Goal: Task Accomplishment & Management: Manage account settings

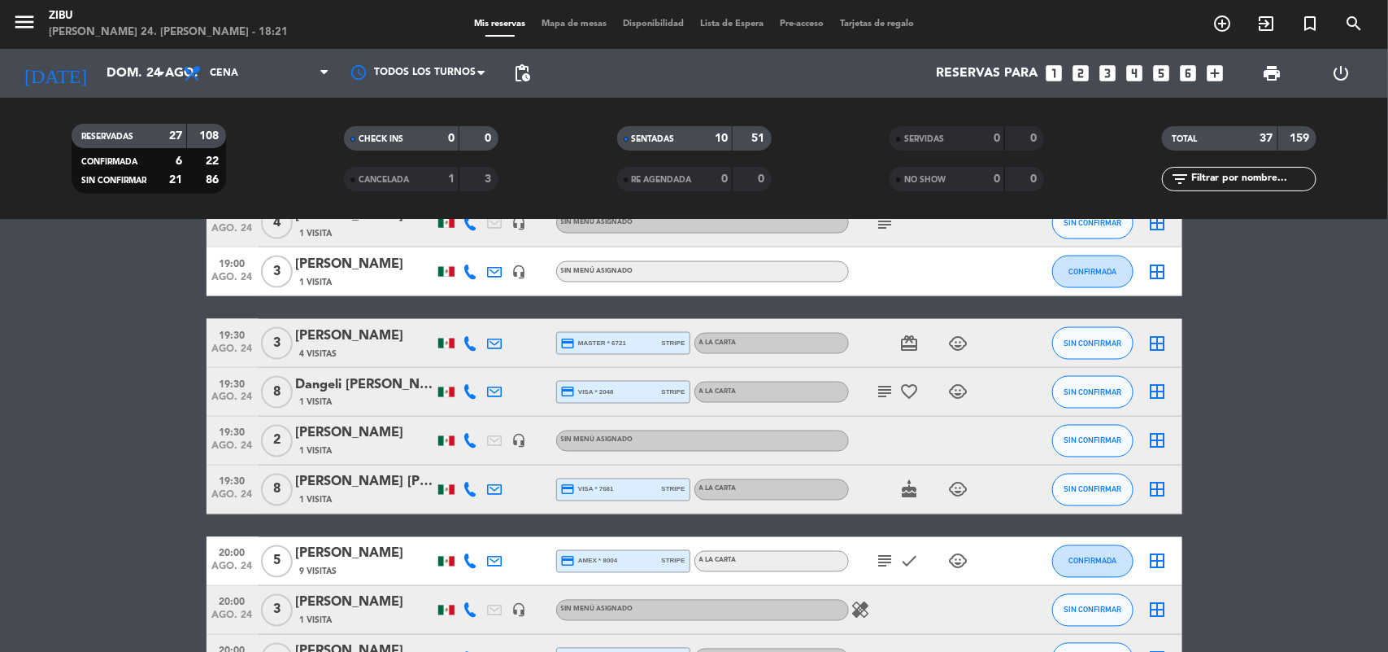
scroll to position [1232, 0]
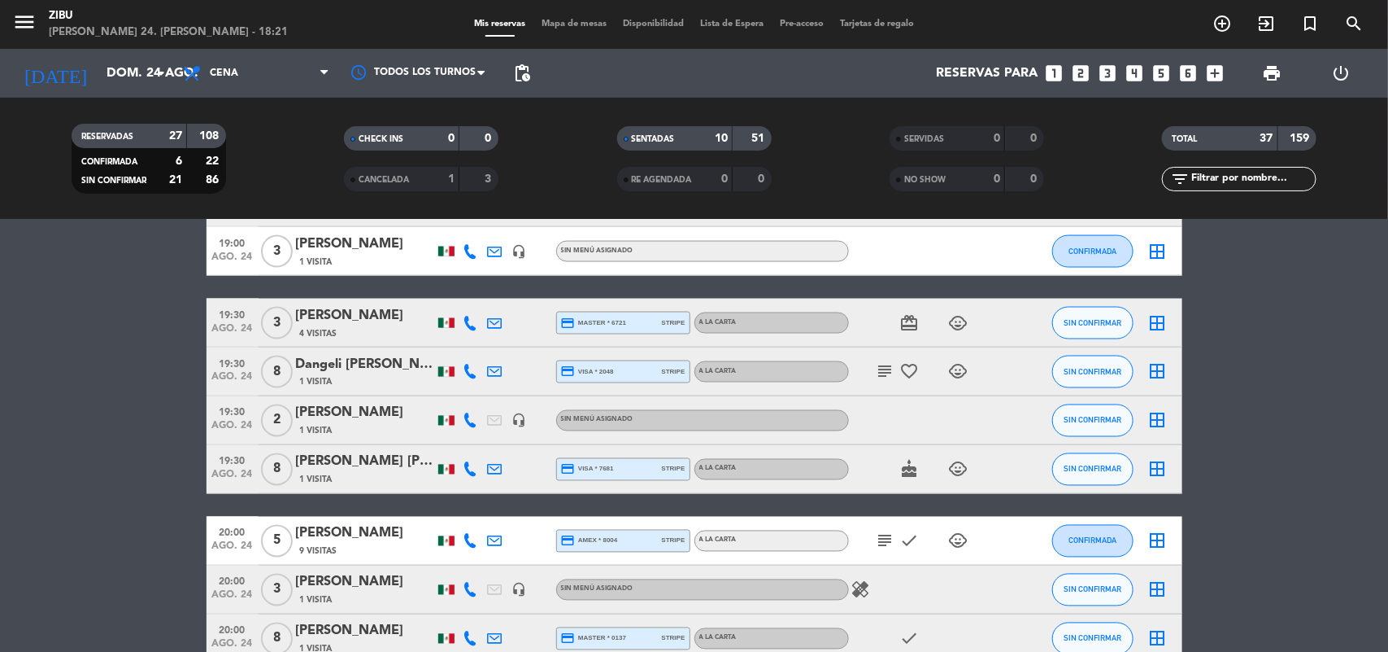
click at [966, 494] on div "17:30 ago. 24 7 [PERSON_NAME] 1 Visita headset_mic Sin menú asignado SIN CONFIR…" at bounding box center [695, 56] width 976 height 1988
click at [1010, 450] on div at bounding box center [1018, 469] width 44 height 48
click at [1068, 513] on div "17:30 ago. 24 7 [PERSON_NAME] 1 Visita headset_mic Sin menú asignado SIN CONFIR…" at bounding box center [695, 56] width 976 height 1988
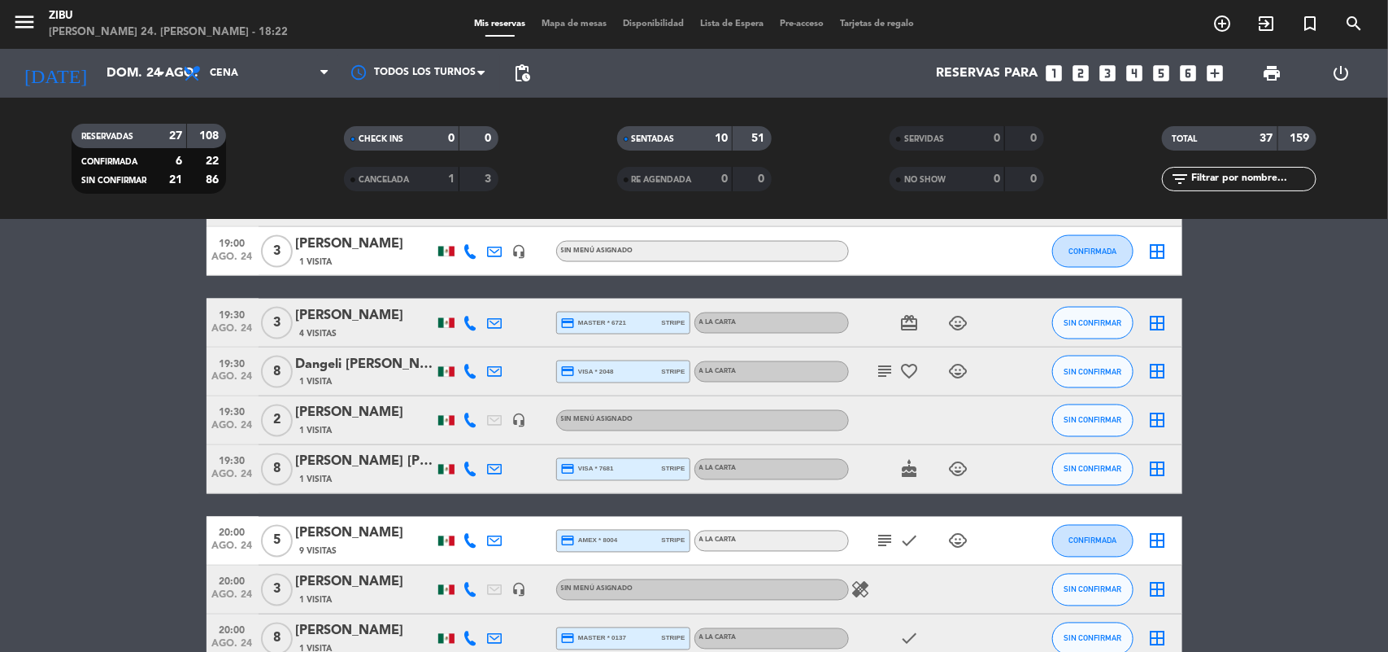
click at [1068, 513] on div "17:30 ago. 24 7 [PERSON_NAME] 1 Visita headset_mic Sin menú asignado SIN CONFIR…" at bounding box center [695, 56] width 976 height 1988
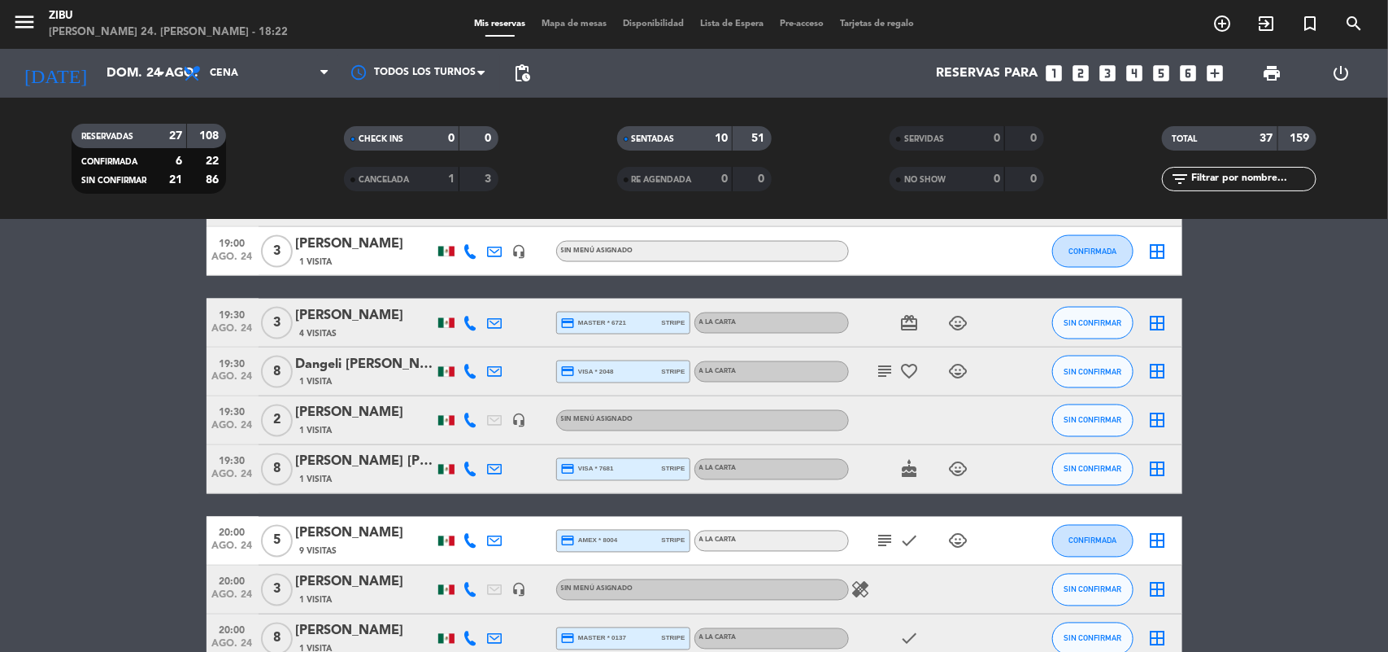
click at [1068, 513] on div "17:30 ago. 24 7 [PERSON_NAME] 1 Visita headset_mic Sin menú asignado SIN CONFIR…" at bounding box center [695, 56] width 976 height 1988
click at [1284, 348] on bookings-row "17:30 ago. 24 7 [PERSON_NAME] 1 Visita headset_mic Sin menú asignado SIN CONFIR…" at bounding box center [694, 56] width 1388 height 1988
click at [1289, 293] on bookings-row "17:30 ago. 24 7 [PERSON_NAME] 1 Visita headset_mic Sin menú asignado SIN CONFIR…" at bounding box center [694, 56] width 1388 height 1988
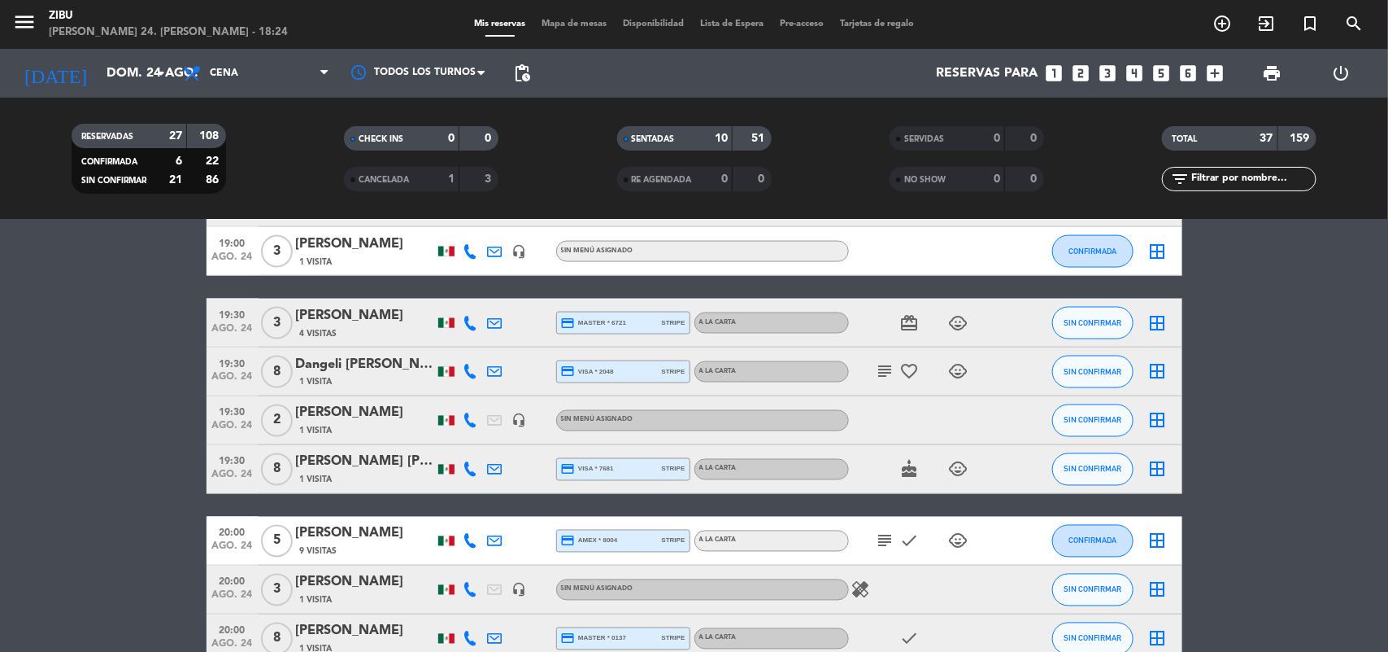
click at [1112, 99] on div "RESERVADAS 27 108 CONFIRMADA 6 22 SIN CONFIRMAR 21 86 CHECK INS 0 0 CANCELADA 1…" at bounding box center [694, 159] width 1388 height 122
click at [1042, 79] on div "Reservas para looks_one looks_two looks_3 looks_4 looks_5 looks_6 add_box" at bounding box center [885, 73] width 694 height 49
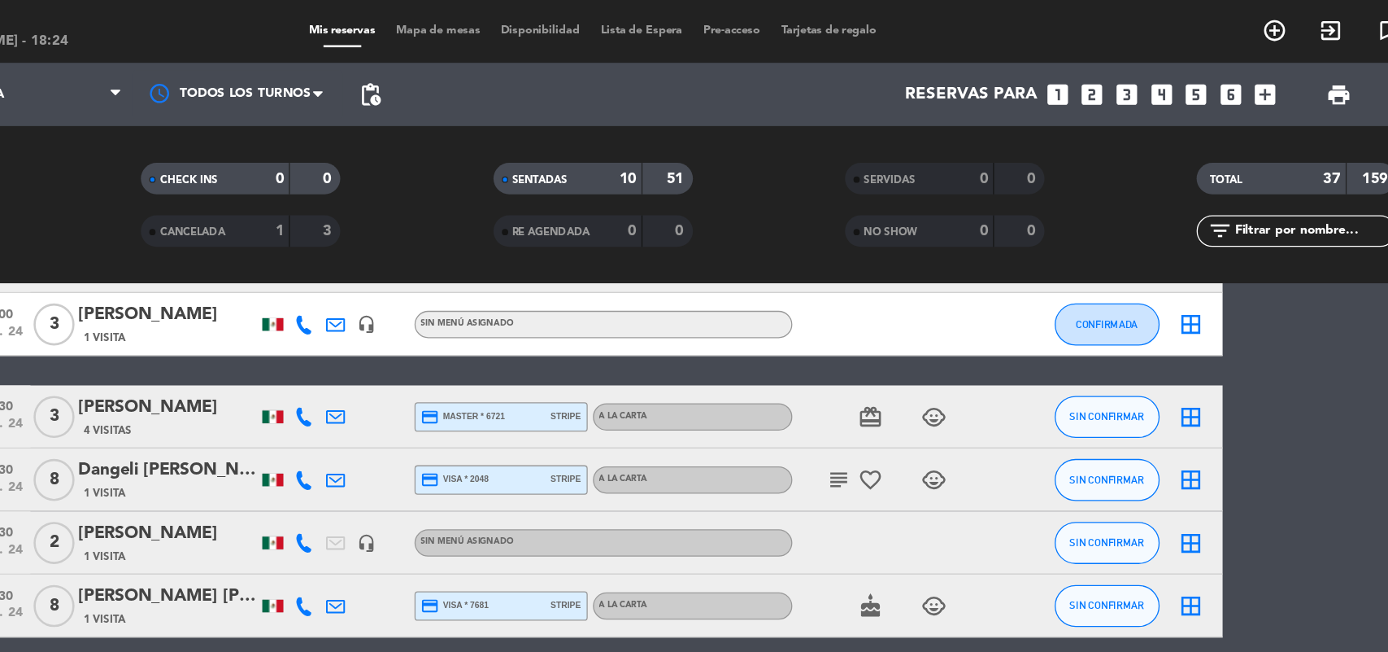
click at [1057, 42] on div "menu Zibu [PERSON_NAME] 24. [PERSON_NAME] - 18:24 Mis reservas Mapa de mesas Di…" at bounding box center [694, 24] width 1388 height 49
click at [1047, 28] on div "add_circle_outline exit_to_app turned_in_not search" at bounding box center [1214, 24] width 347 height 29
click at [1022, 73] on span "Reservas para" at bounding box center [988, 73] width 102 height 15
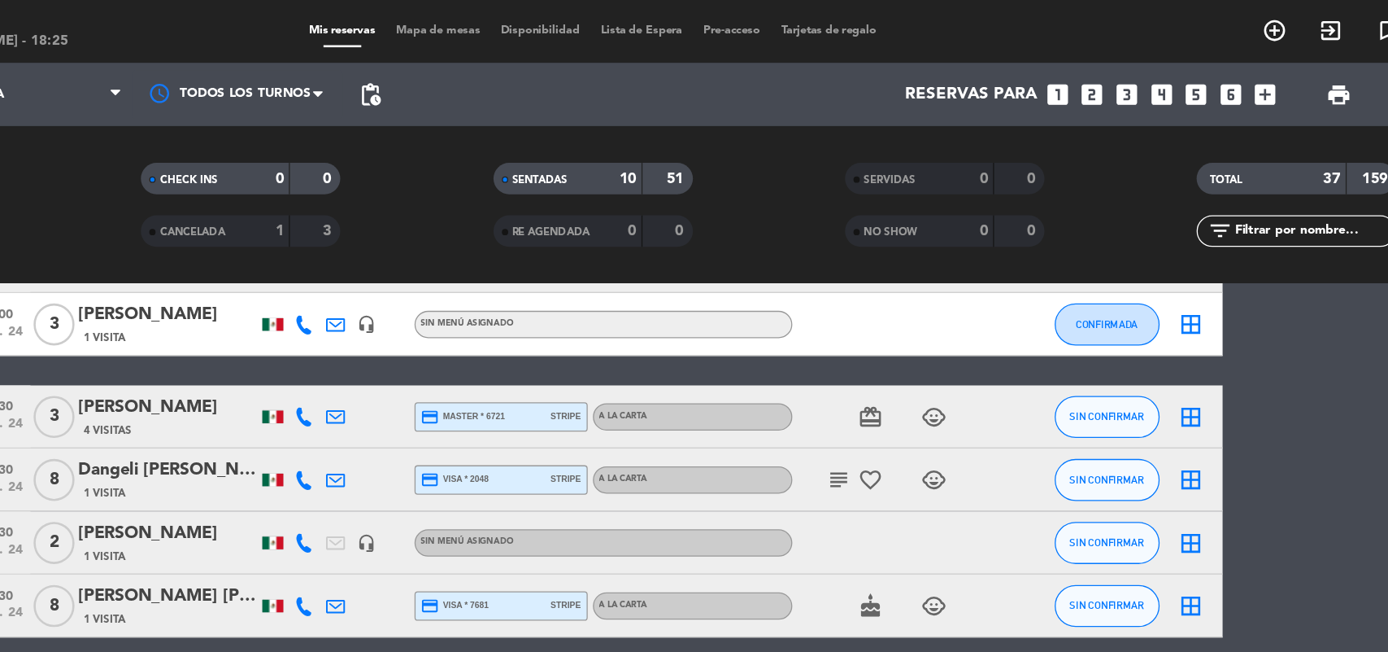
click at [1022, 73] on span "Reservas para" at bounding box center [988, 73] width 102 height 15
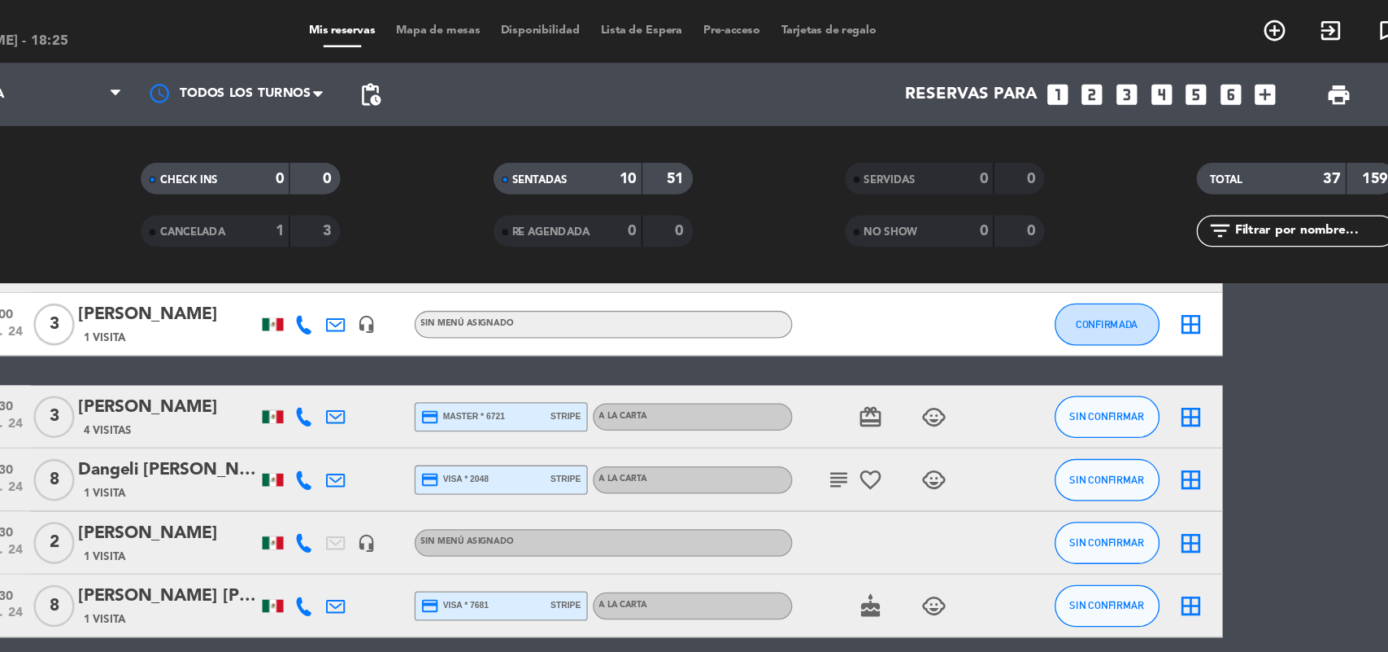
click at [1022, 73] on span "Reservas para" at bounding box center [988, 73] width 102 height 15
click at [823, 78] on div "Reservas para looks_one looks_two looks_3 looks_4 looks_5 looks_6 add_box" at bounding box center [885, 73] width 694 height 49
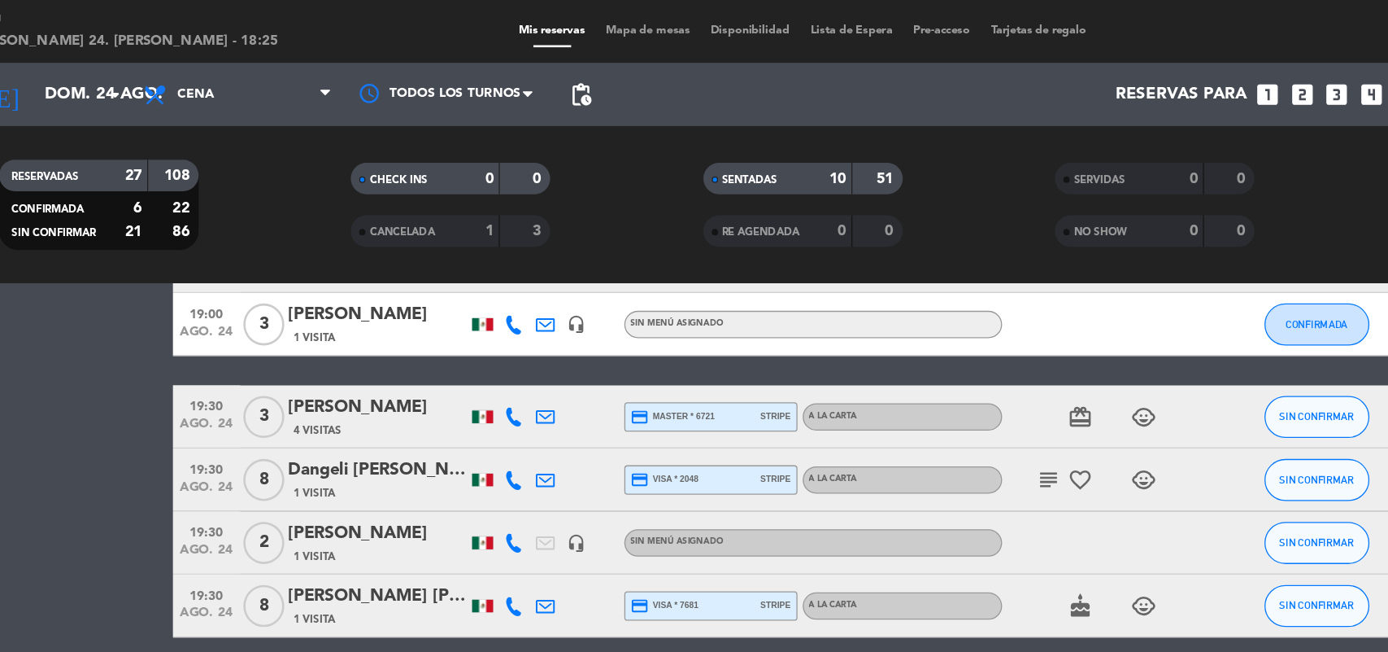
click at [164, 348] on bookings-row "17:30 ago. 24 7 [PERSON_NAME] 1 Visita headset_mic Sin menú asignado SIN CONFIR…" at bounding box center [694, 56] width 1388 height 1988
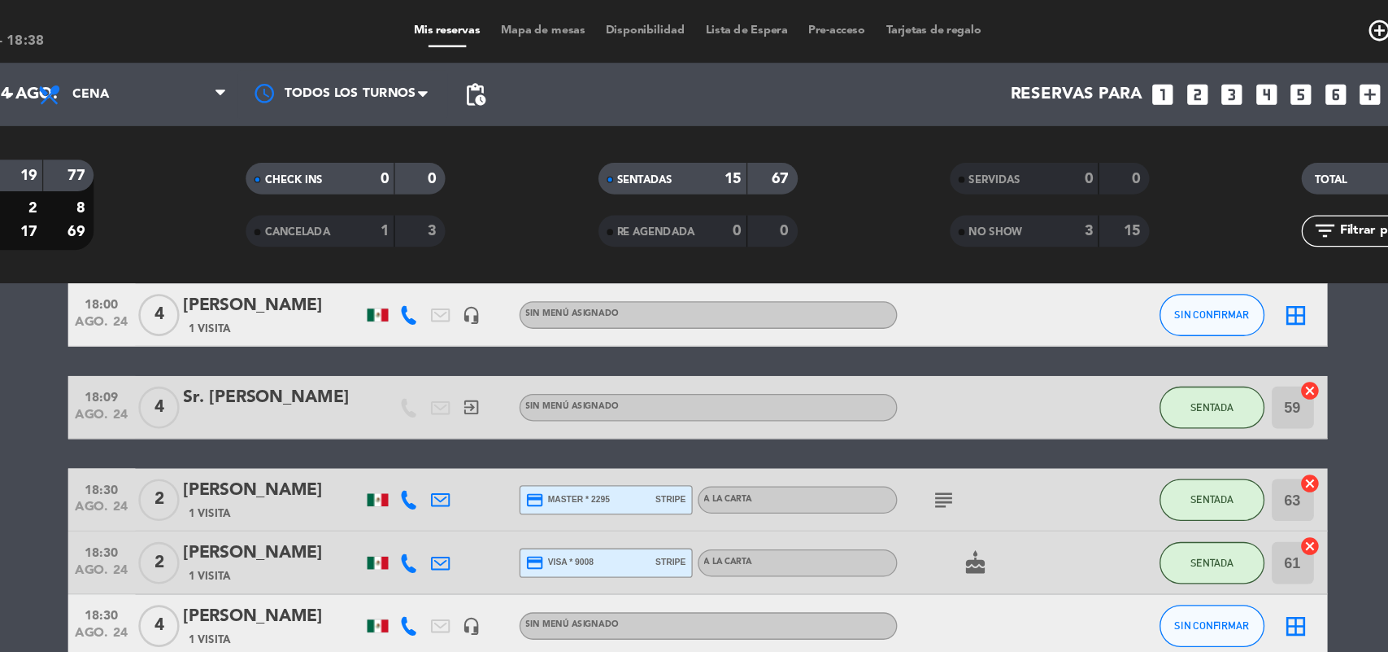
scroll to position [865, 0]
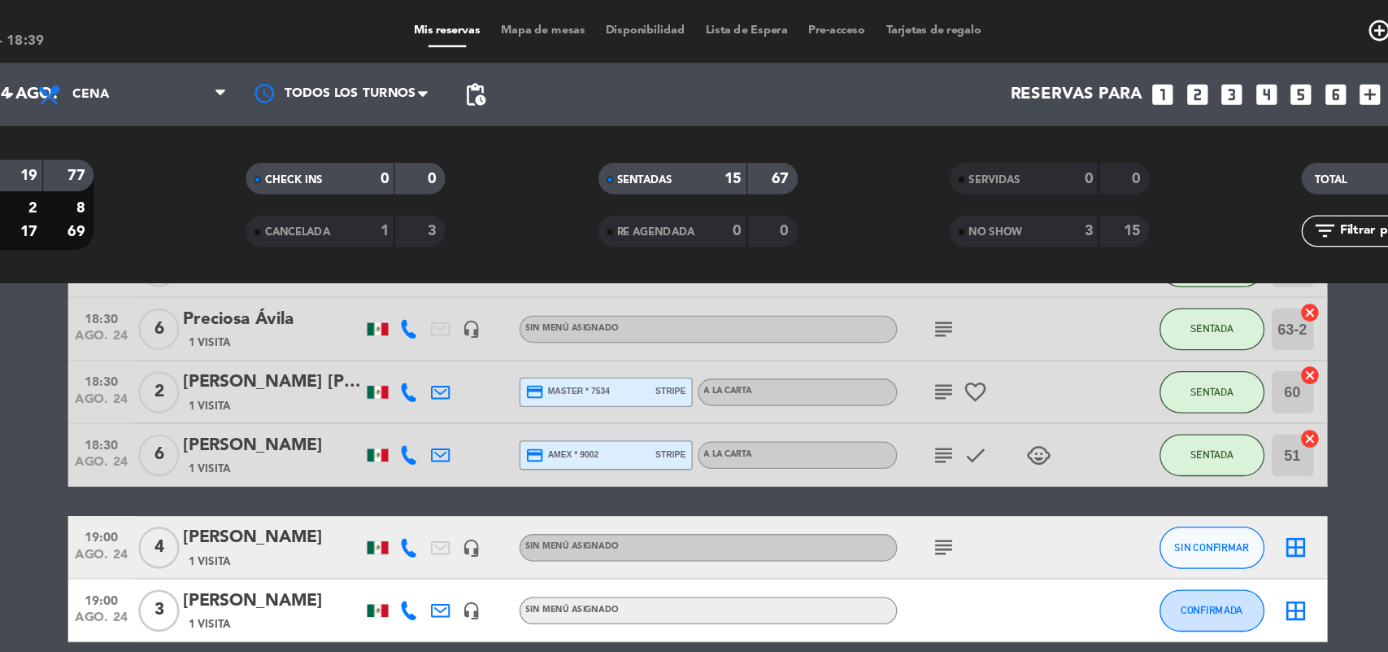
click at [1201, 276] on bookings-row "17:30 ago. 24 4 [PERSON_NAME] 1 Visita headset_mic Sin menú asignado SENTADA 62…" at bounding box center [694, 351] width 1388 height 1842
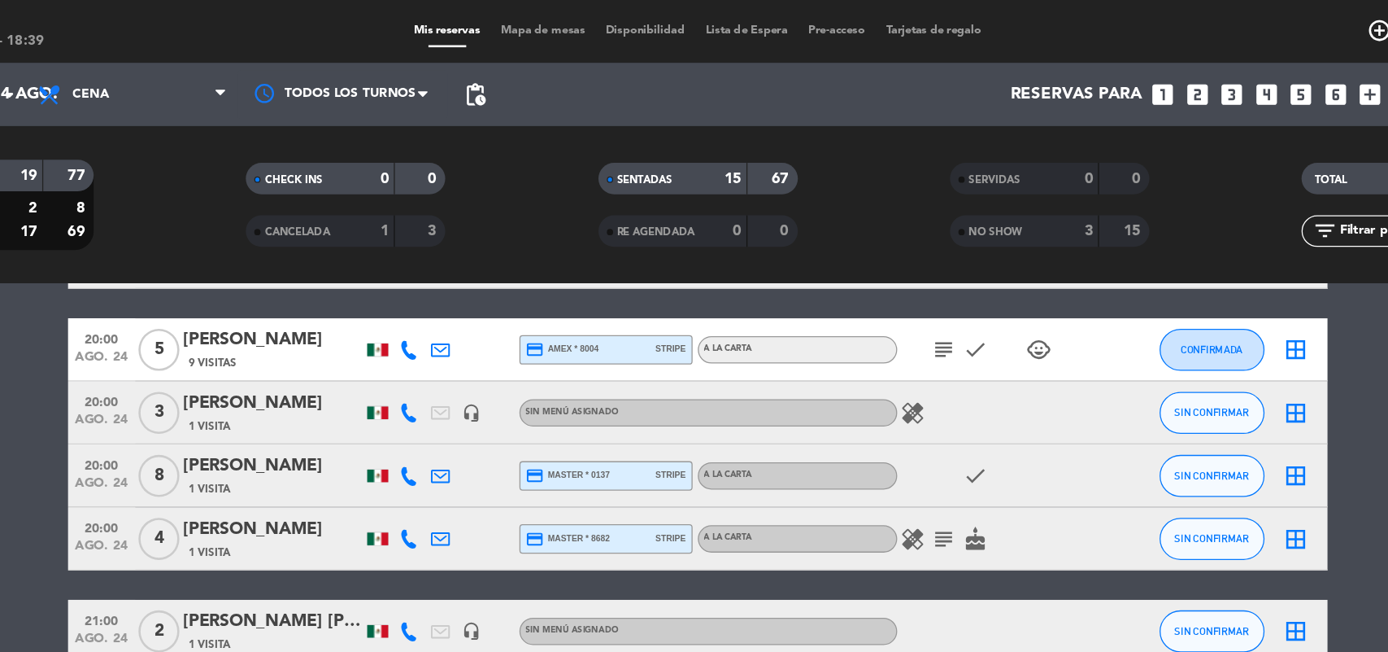
scroll to position [1393, 0]
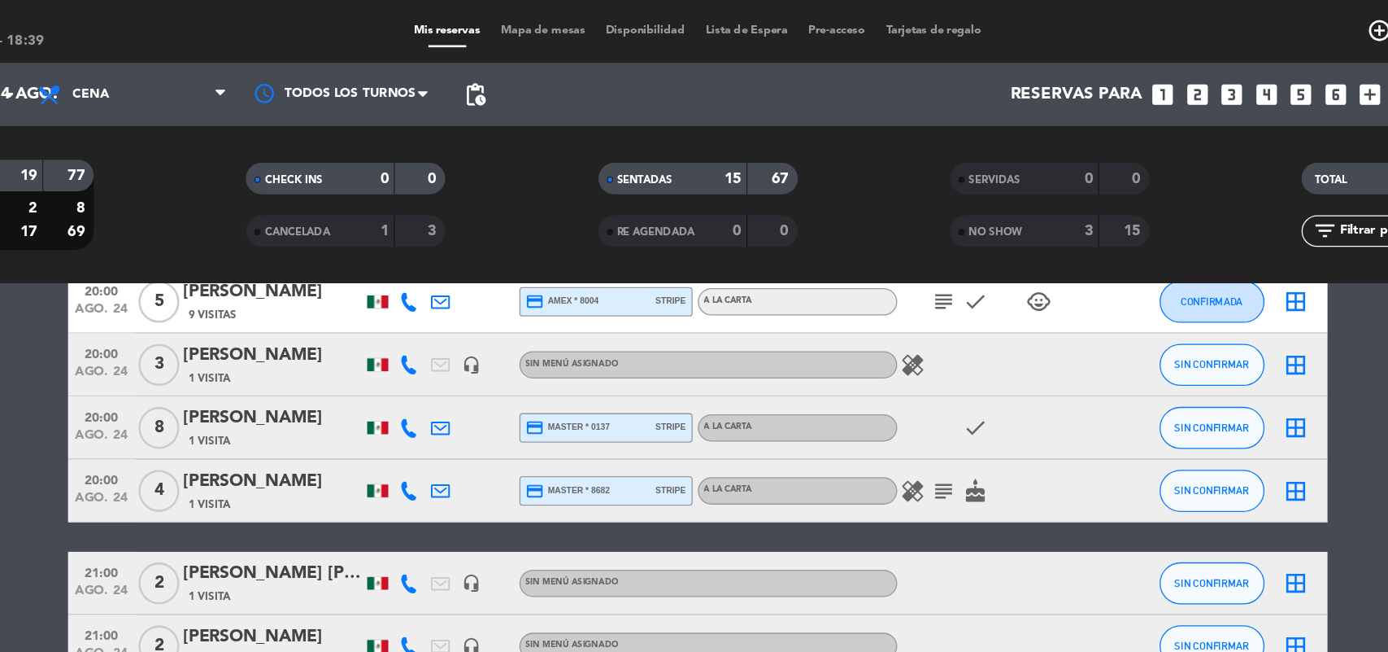
click at [1220, 21] on icon "add_circle_outline" at bounding box center [1223, 24] width 20 height 20
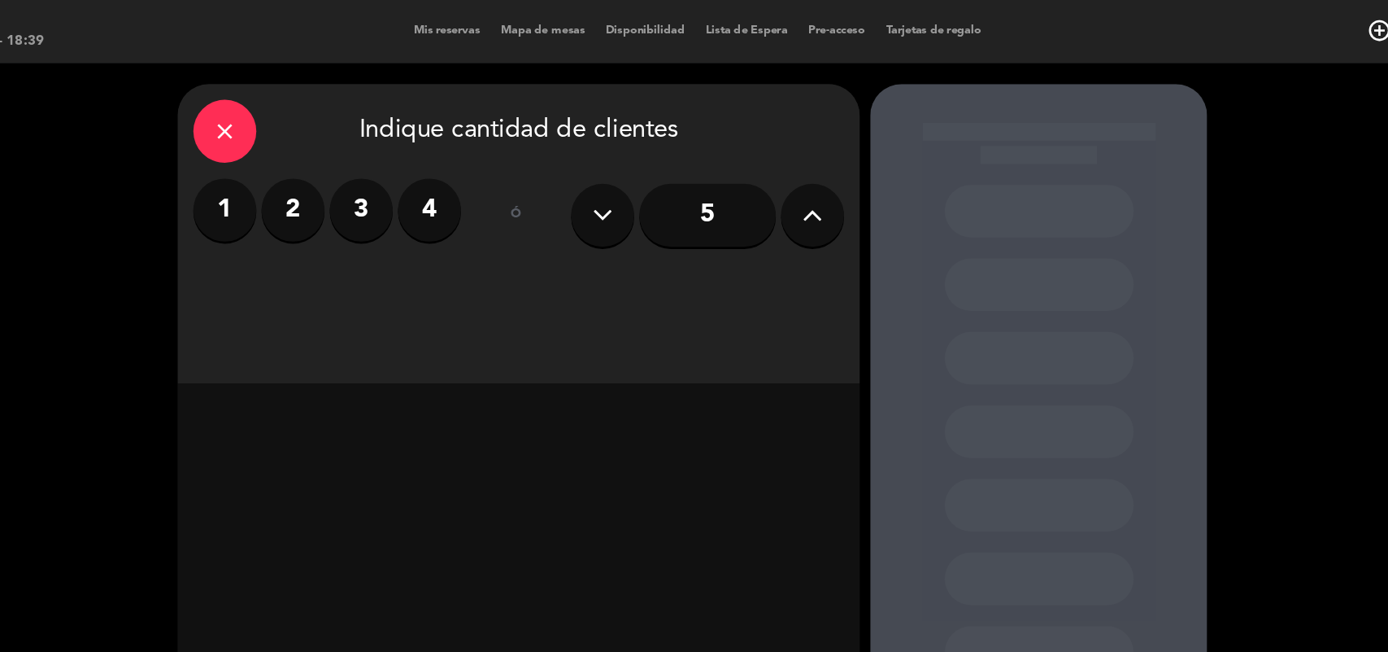
click at [433, 172] on label "3" at bounding box center [433, 162] width 49 height 49
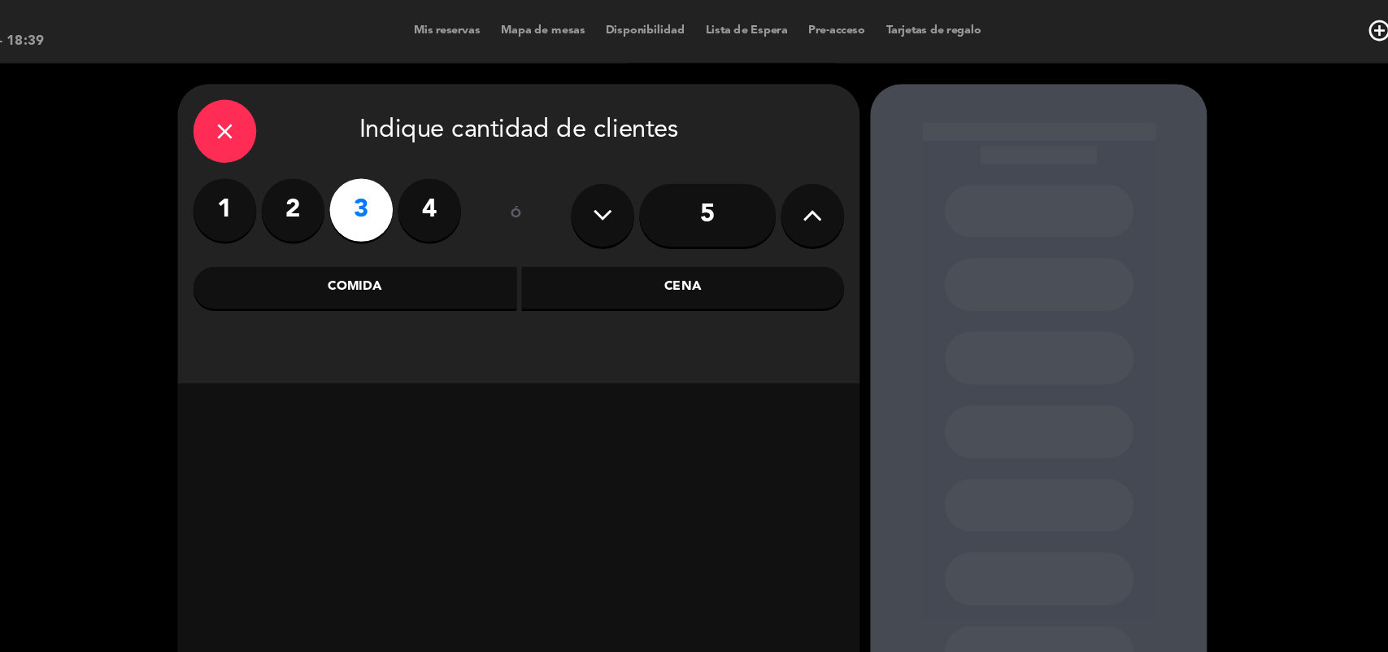
click at [673, 235] on div "Cena" at bounding box center [683, 223] width 251 height 33
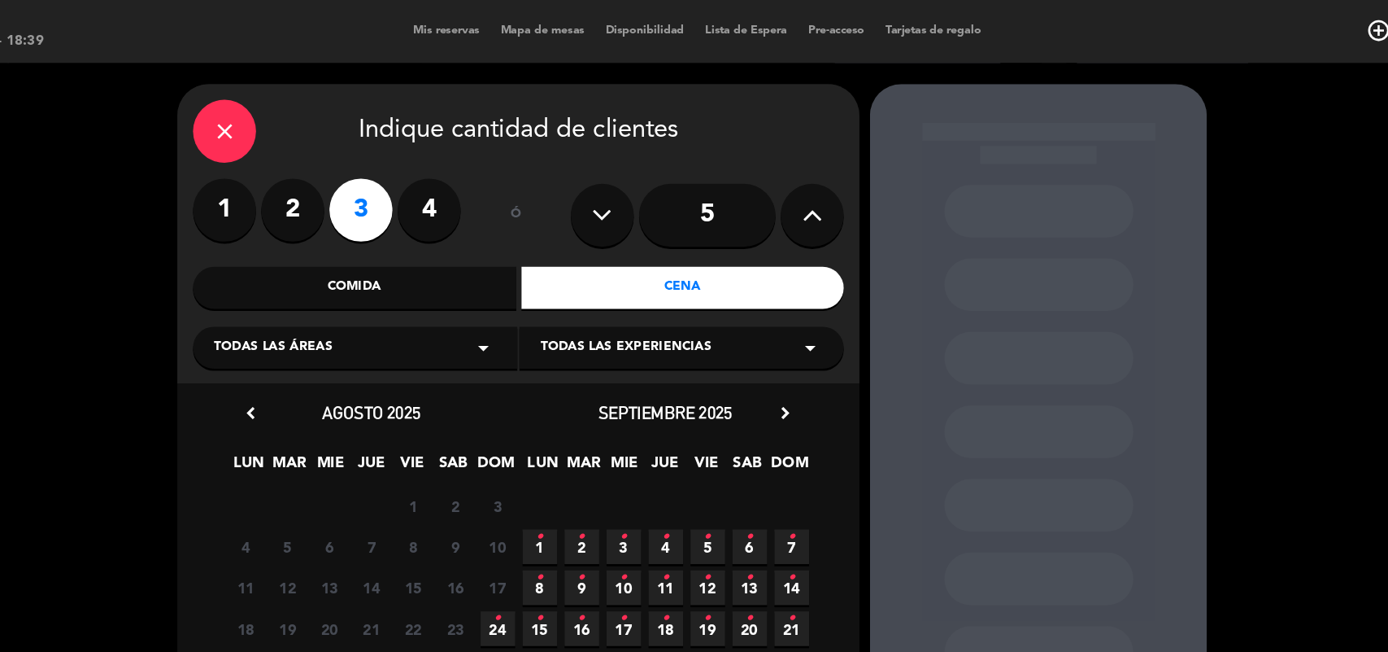
click at [537, 487] on icon "•" at bounding box center [540, 479] width 6 height 26
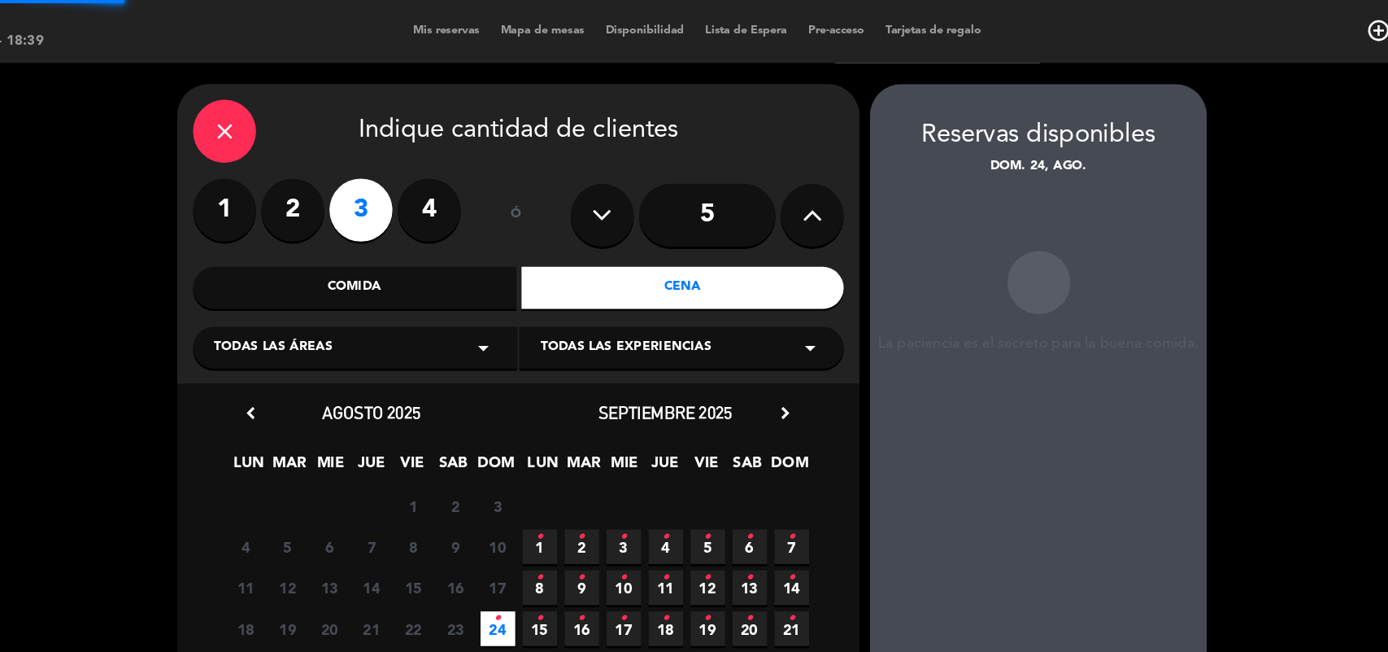
scroll to position [11, 0]
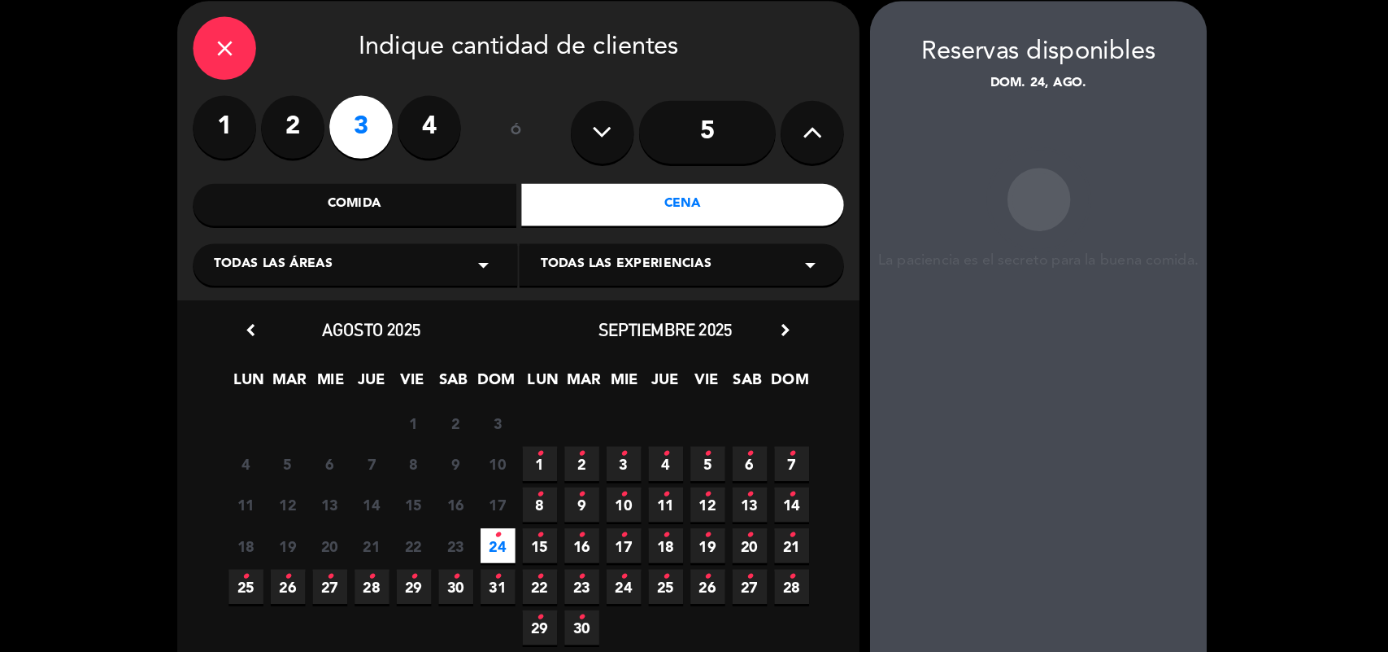
click at [536, 541] on div "chevron_left agosto 2025 LUN MAR [PERSON_NAME] VIE SAB DOM 28 29 30 31 1 2 3 4 …" at bounding box center [442, 427] width 228 height 257
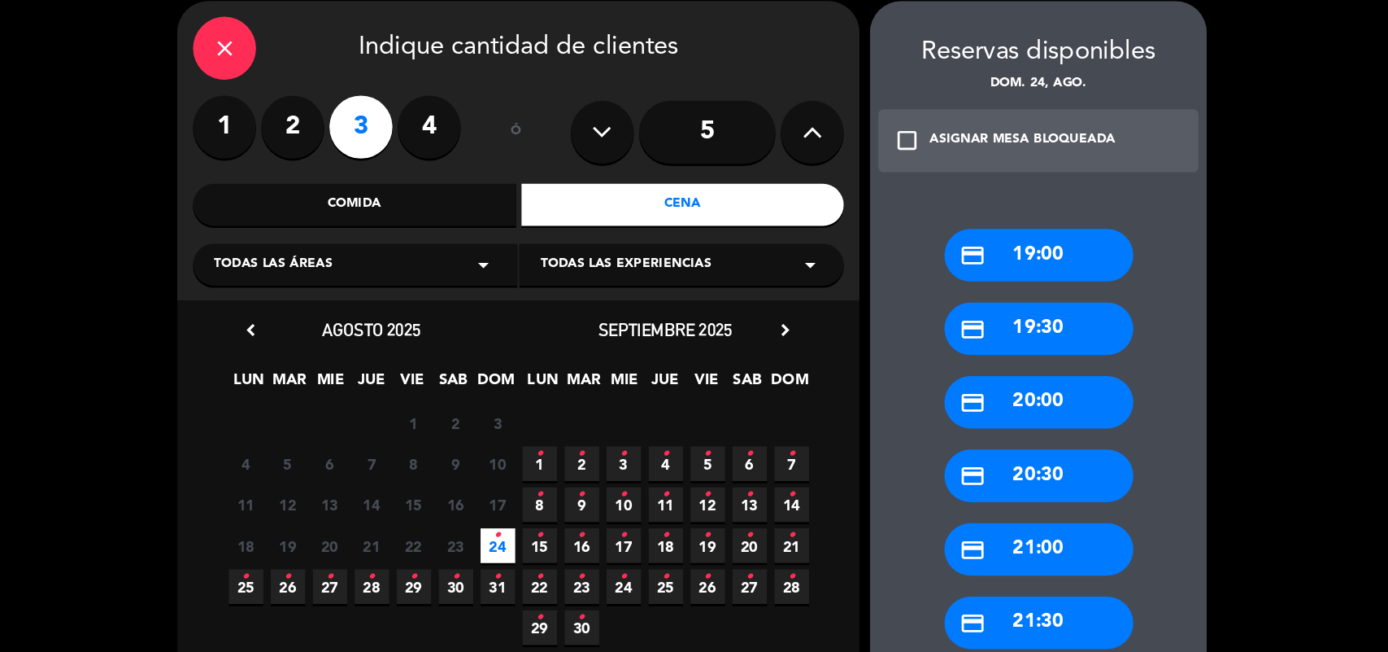
click at [989, 428] on div "credit_card 20:30" at bounding box center [959, 422] width 146 height 41
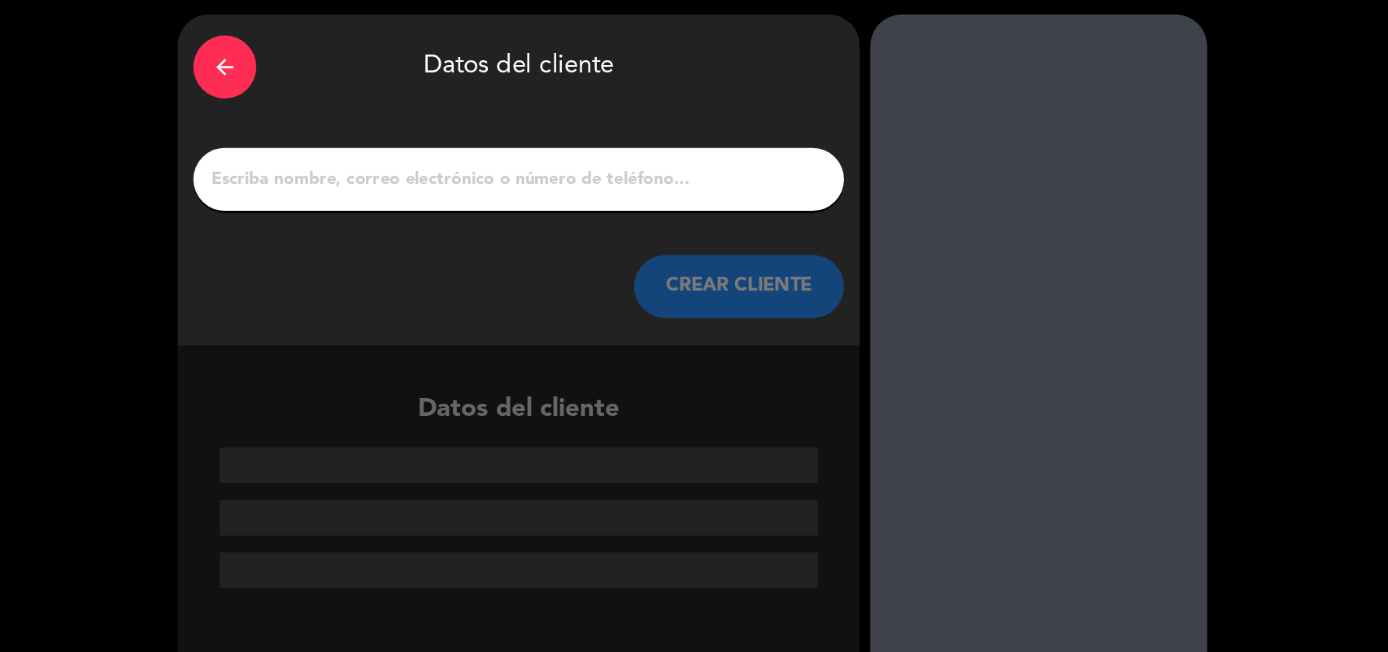
click at [555, 192] on input "1" at bounding box center [556, 192] width 480 height 23
click at [520, 198] on input "1" at bounding box center [556, 192] width 480 height 23
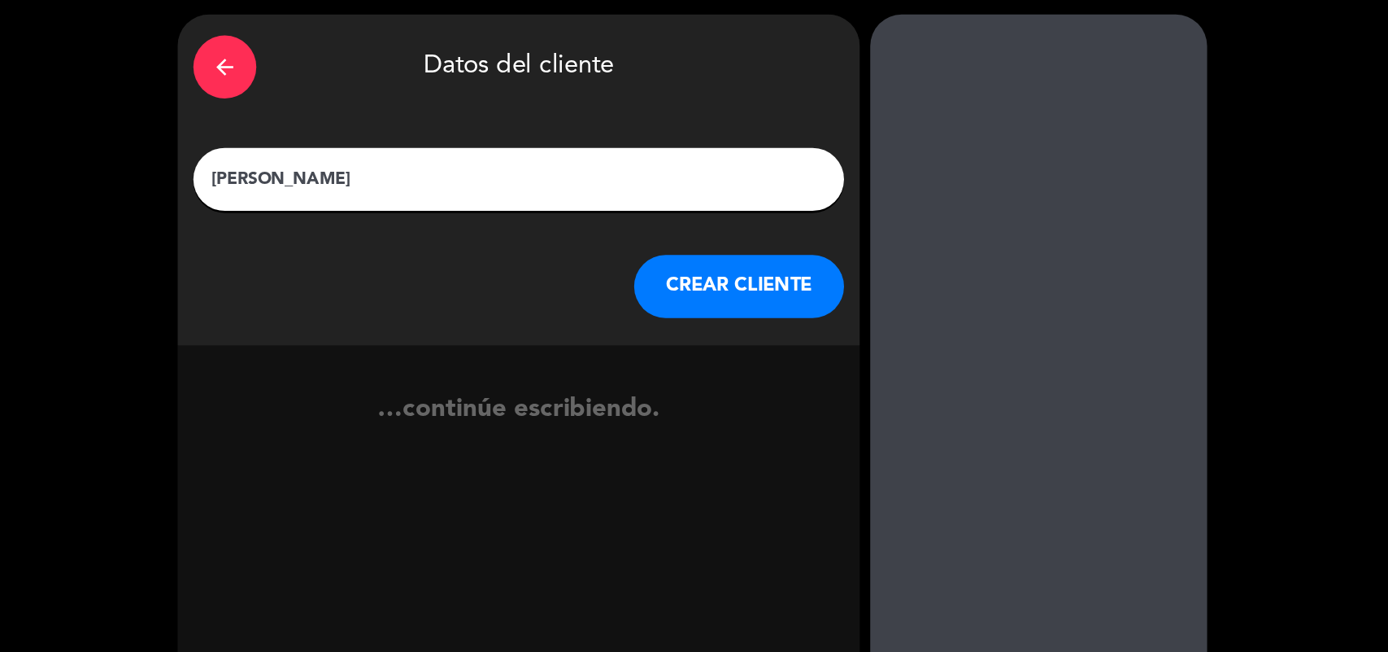
type input "[PERSON_NAME]"
click at [695, 271] on button "CREAR CLIENTE" at bounding box center [726, 275] width 163 height 49
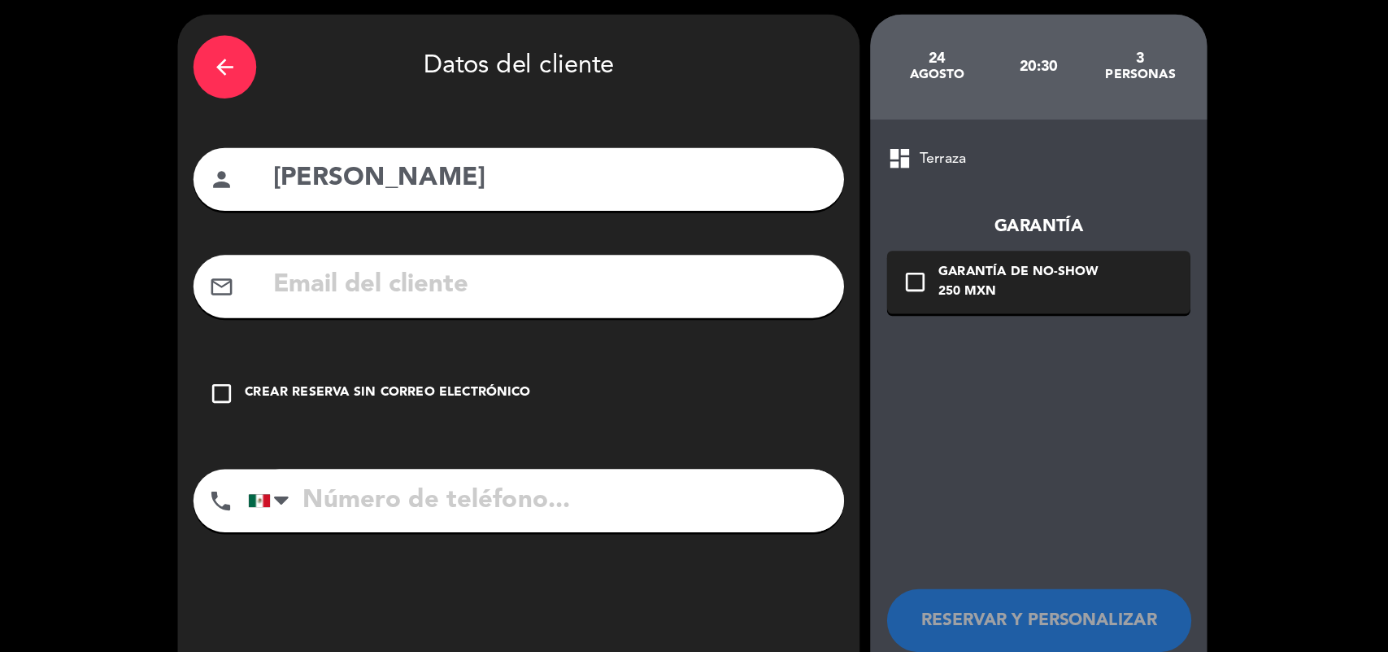
click at [320, 358] on icon "check_box_outline_blank" at bounding box center [326, 359] width 20 height 20
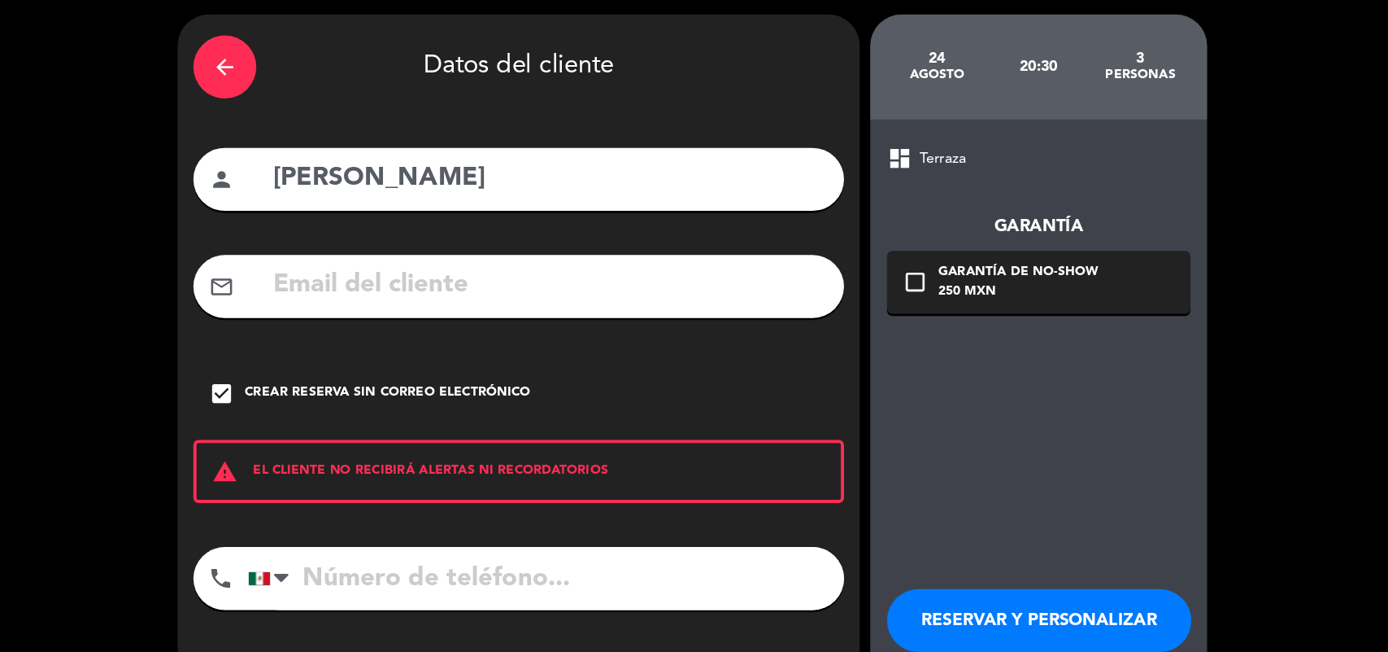
click at [438, 506] on input "tel" at bounding box center [577, 501] width 462 height 49
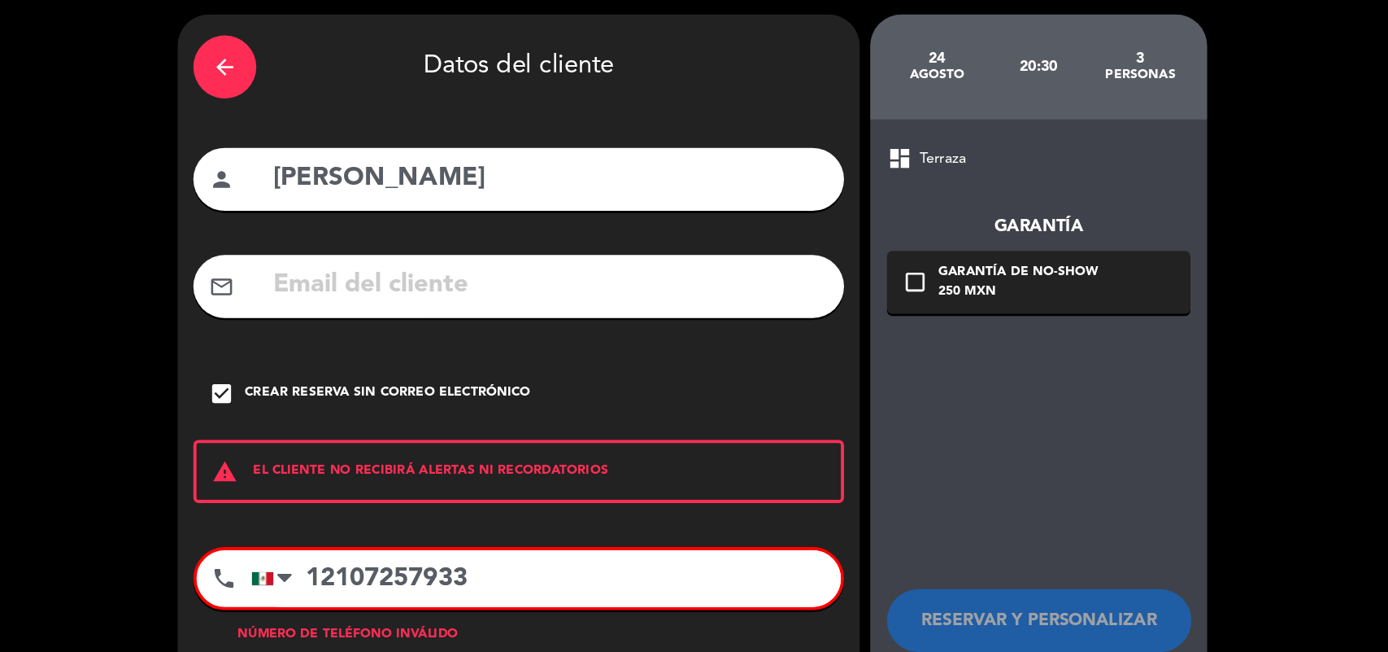
click at [390, 503] on input "12107257933" at bounding box center [576, 502] width 457 height 44
click at [523, 504] on input "12107257933" at bounding box center [576, 502] width 457 height 44
click at [838, 472] on div "dashboard Terraza Garantía check_box_outline_blank Garantía de no-show 250 MXN …" at bounding box center [958, 390] width 261 height 489
click at [769, 554] on div "phone [GEOGRAPHIC_DATA] +1 [GEOGRAPHIC_DATA] +44 [GEOGRAPHIC_DATA] ([GEOGRAPHIC…" at bounding box center [555, 517] width 504 height 81
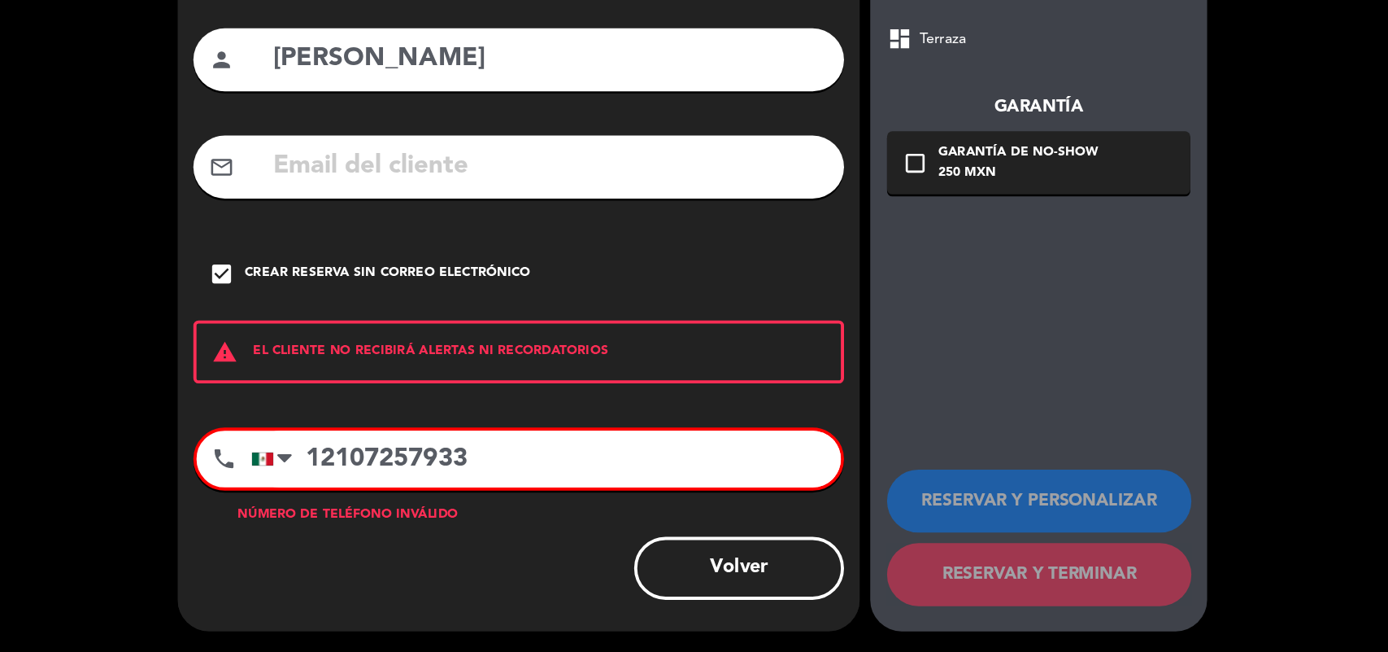
click at [401, 495] on input "12107257933" at bounding box center [576, 502] width 457 height 44
click at [511, 507] on input "2107257933" at bounding box center [576, 502] width 457 height 44
type input "2"
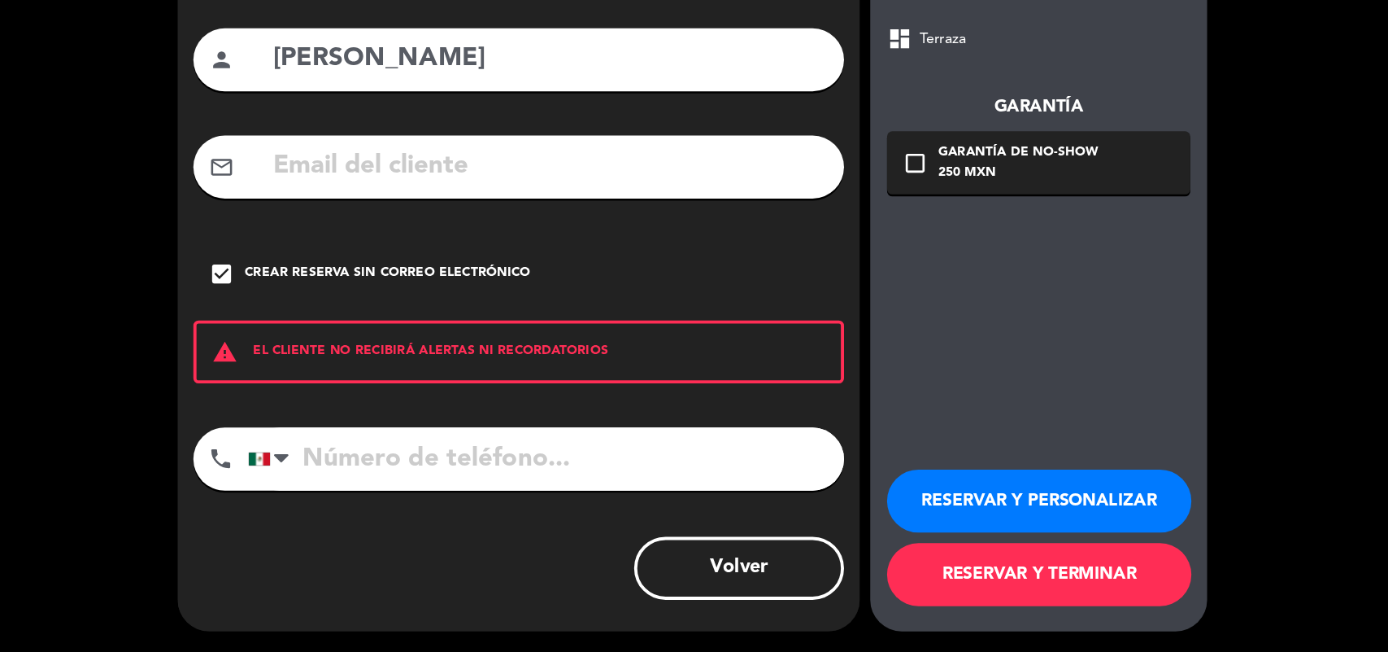
click at [847, 584] on button "RESERVAR Y TERMINAR" at bounding box center [959, 591] width 236 height 49
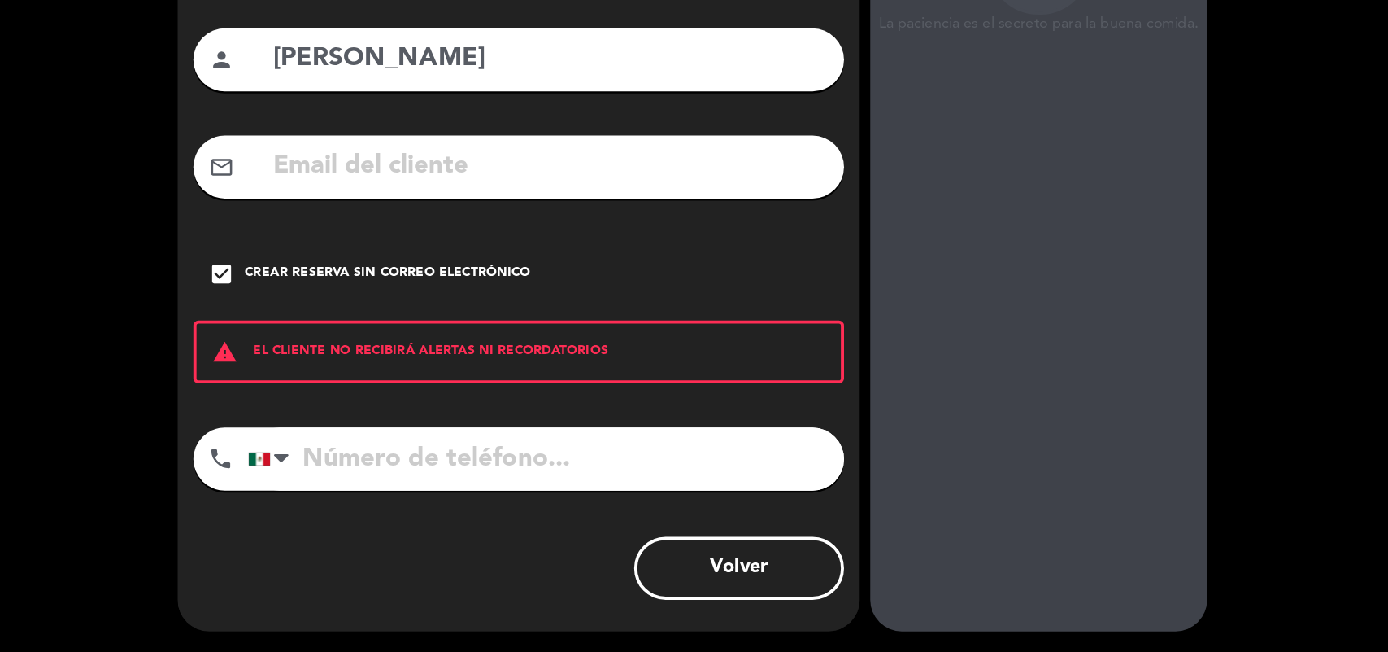
click at [1144, 482] on div "arrow_back Datos del cliente person [PERSON_NAME] mail_outline check_box Crear …" at bounding box center [694, 350] width 1388 height 603
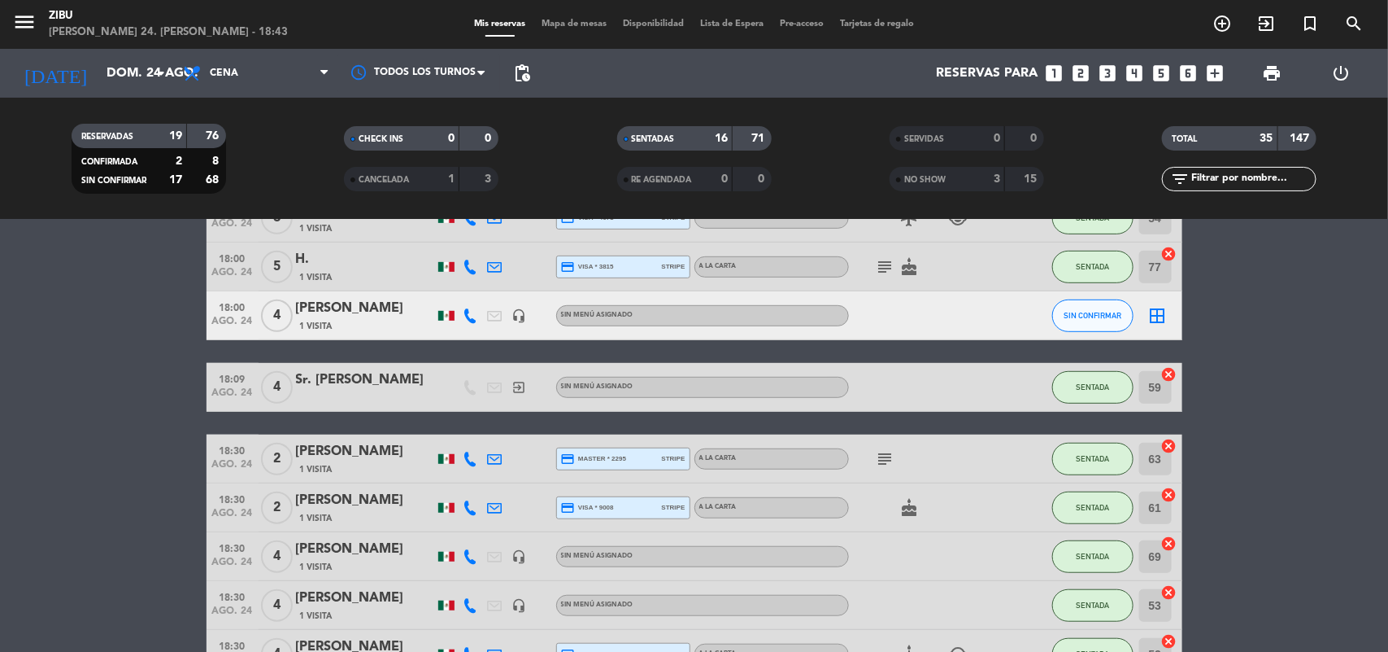
scroll to position [376, 0]
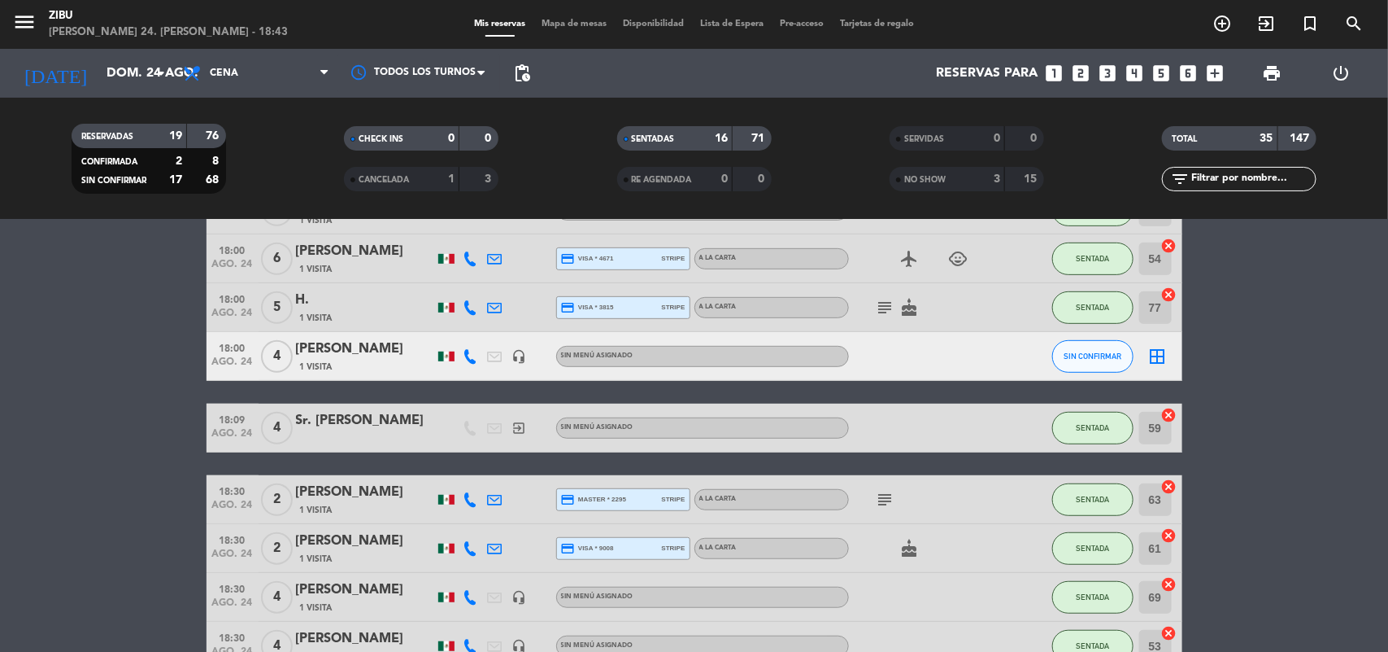
click at [883, 307] on icon "subject" at bounding box center [886, 308] width 20 height 20
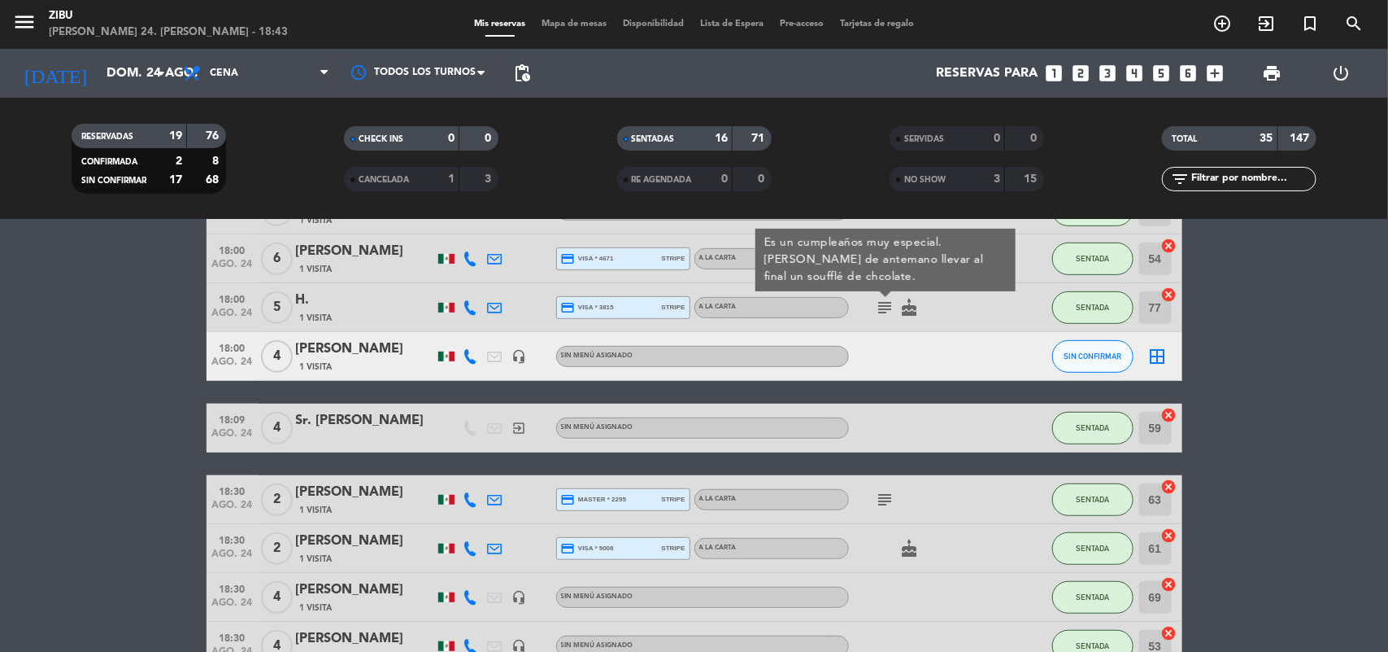
click at [883, 312] on icon "subject" at bounding box center [886, 308] width 20 height 20
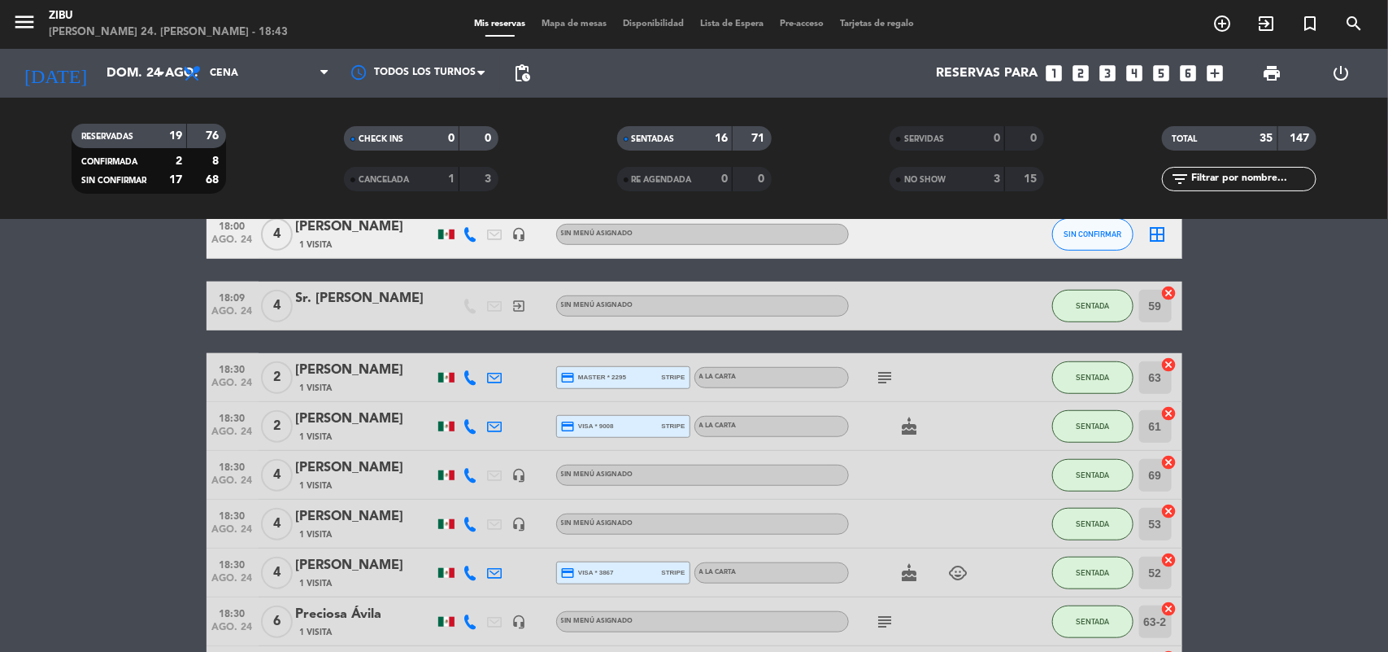
scroll to position [538, 0]
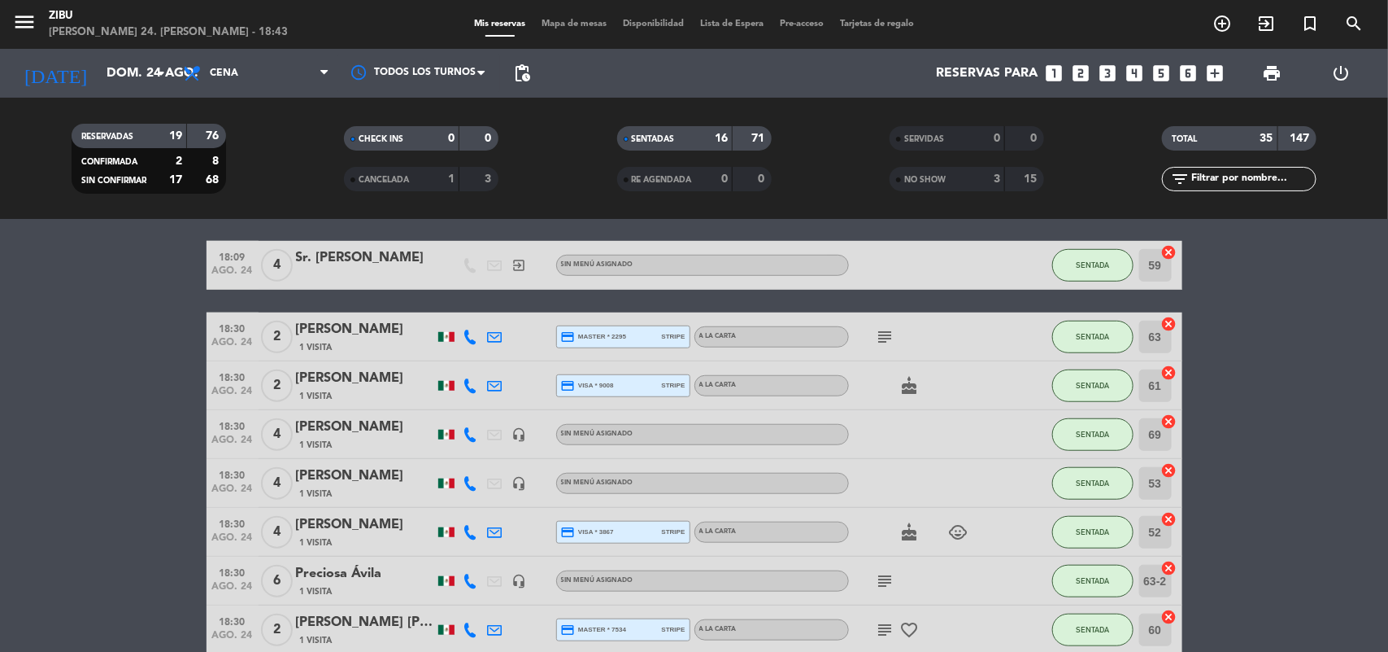
click at [883, 583] on icon "subject" at bounding box center [886, 581] width 20 height 20
click at [883, 629] on icon "subject" at bounding box center [886, 630] width 20 height 20
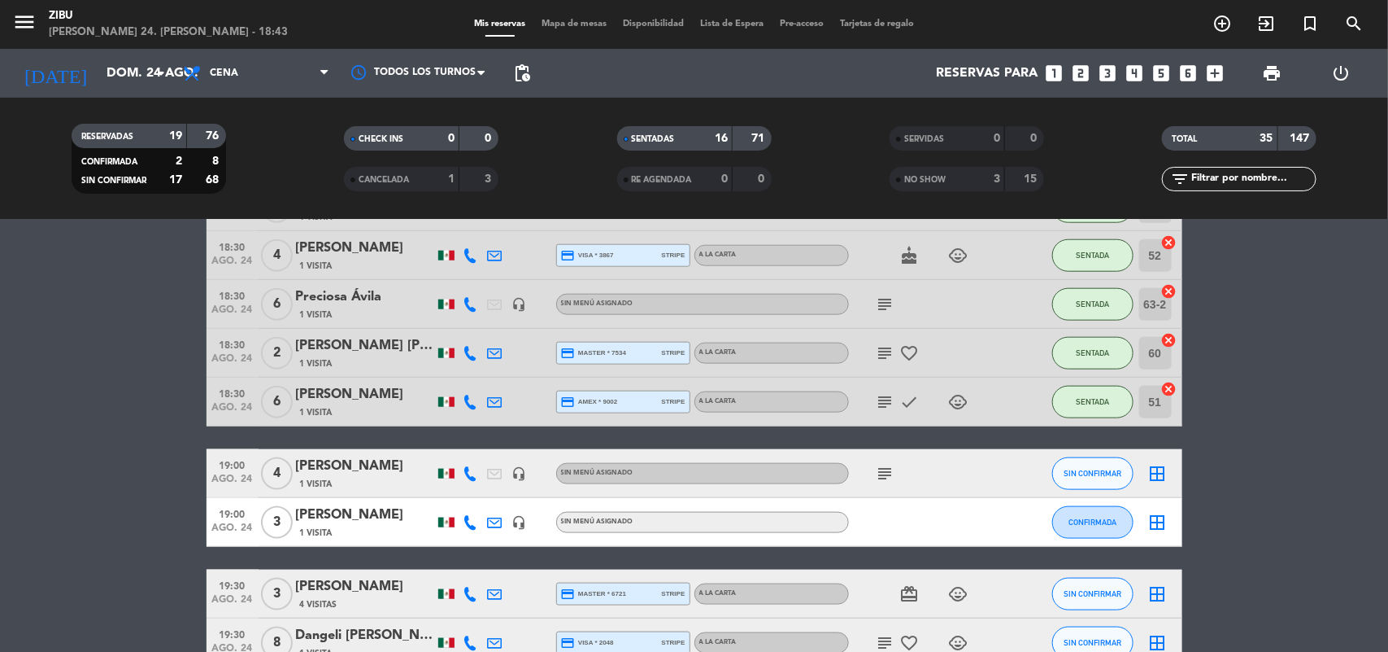
scroll to position [823, 0]
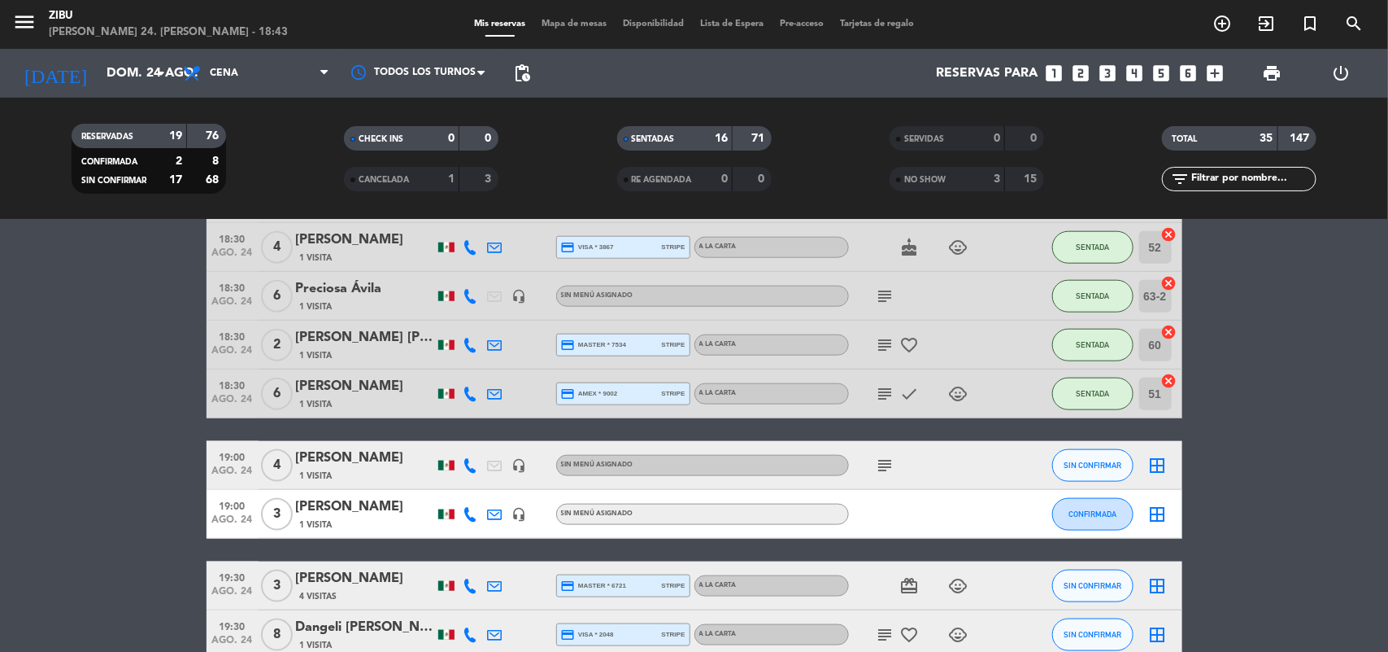
click at [883, 461] on icon "subject" at bounding box center [886, 466] width 20 height 20
click at [887, 631] on icon "subject" at bounding box center [886, 635] width 20 height 20
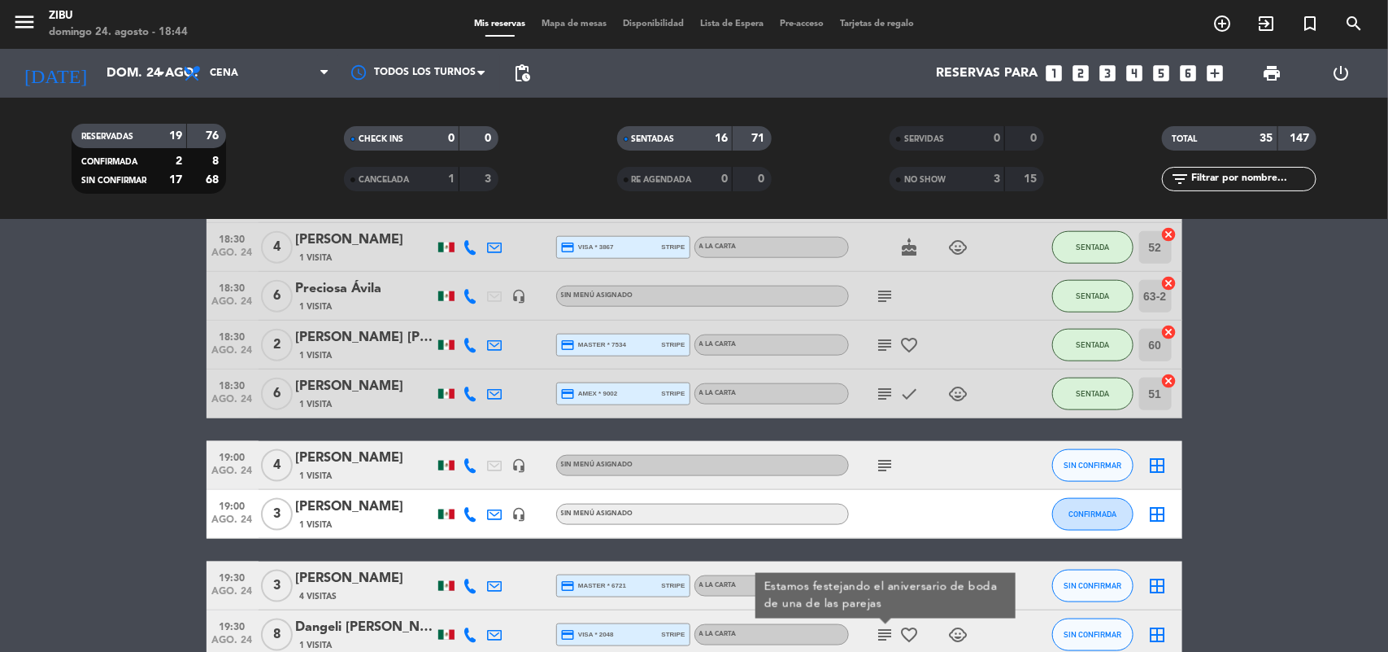
click at [1274, 595] on bookings-row "17:30 ago. 24 4 [PERSON_NAME] 1 Visita headset_mic Sin menú asignado SENTADA 62…" at bounding box center [694, 427] width 1388 height 1913
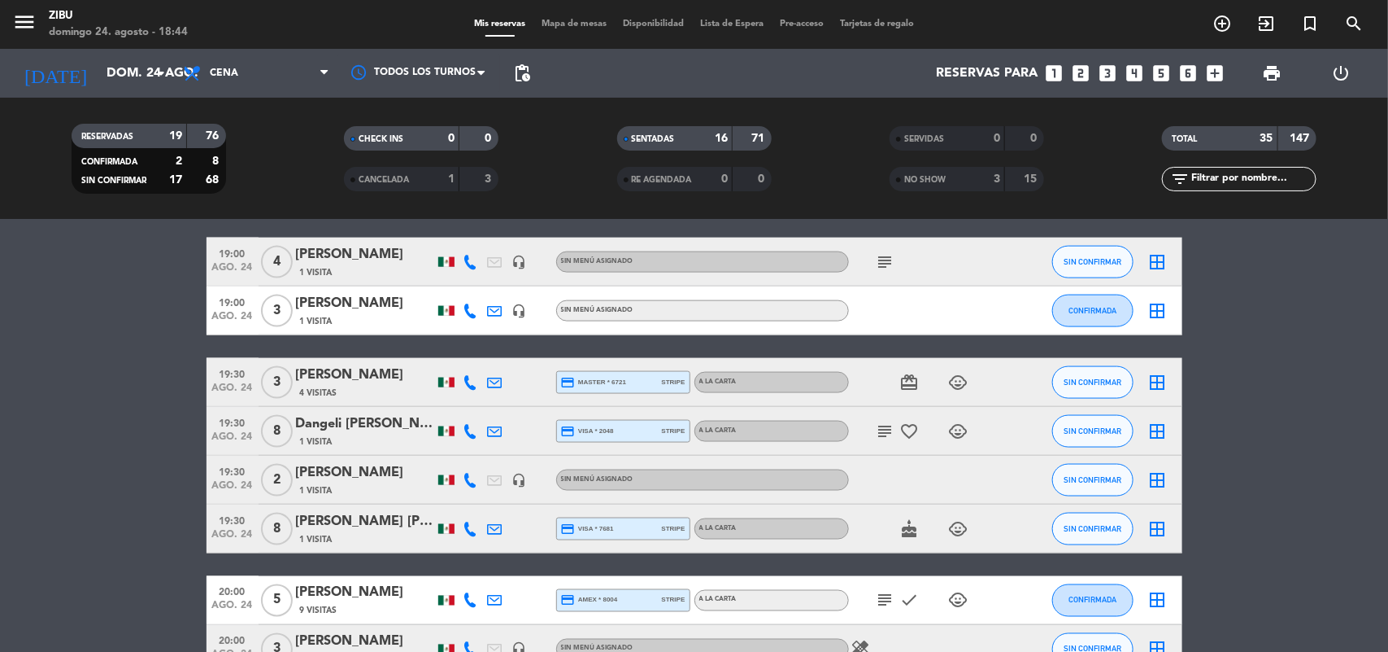
scroll to position [1067, 0]
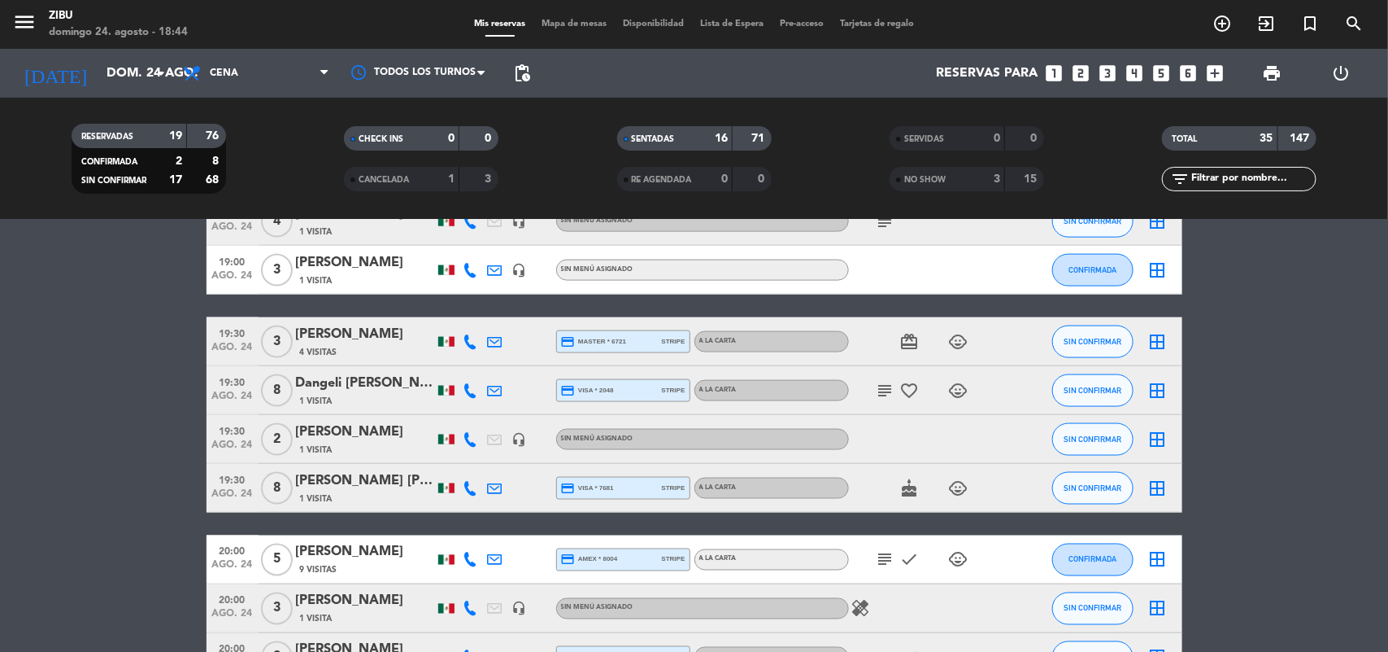
click at [881, 555] on icon "subject" at bounding box center [886, 560] width 20 height 20
click at [1287, 510] on bookings-row "17:30 ago. 24 4 [PERSON_NAME] 1 Visita headset_mic Sin menú asignado SENTADA 62…" at bounding box center [694, 183] width 1388 height 1913
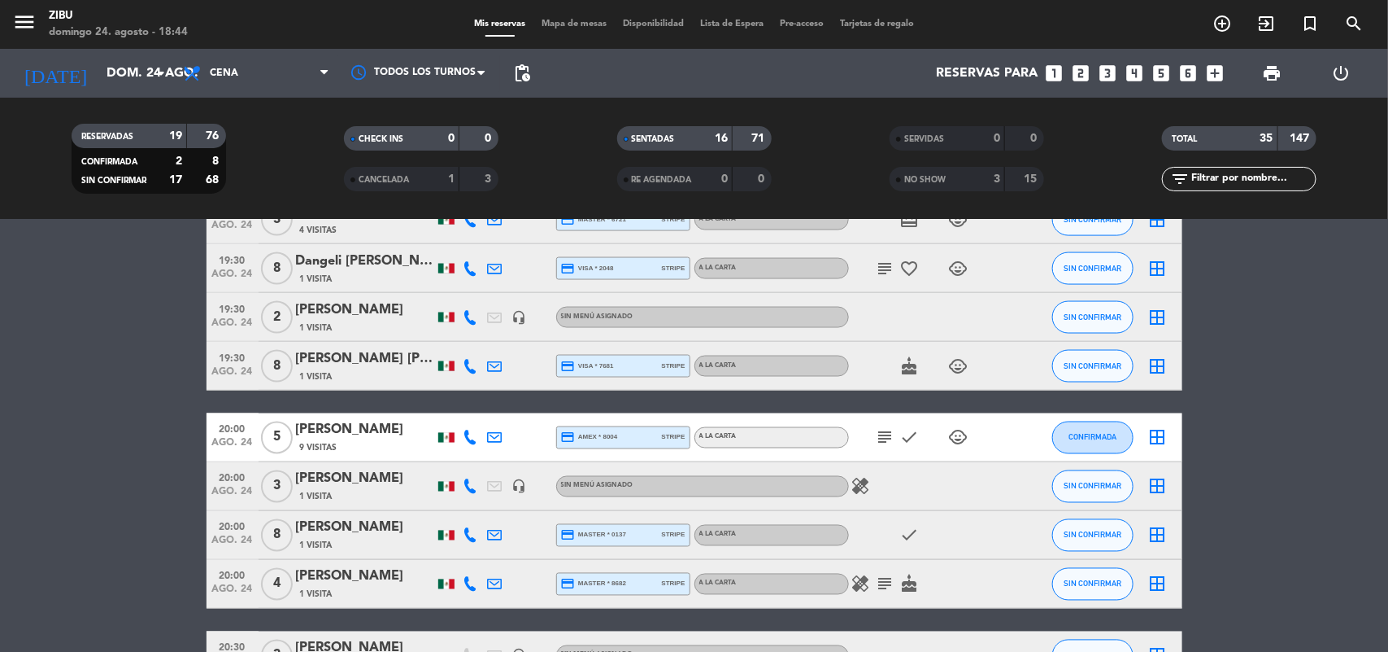
scroll to position [1230, 0]
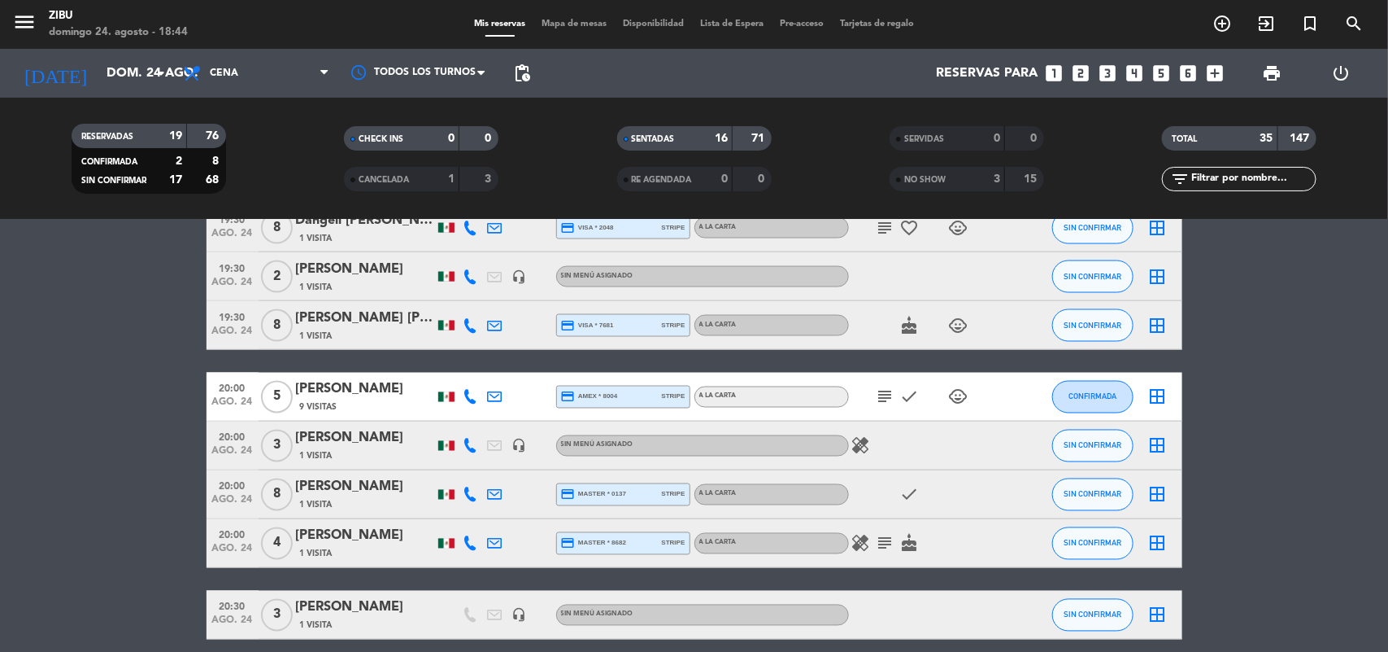
click at [883, 542] on icon "subject" at bounding box center [886, 544] width 20 height 20
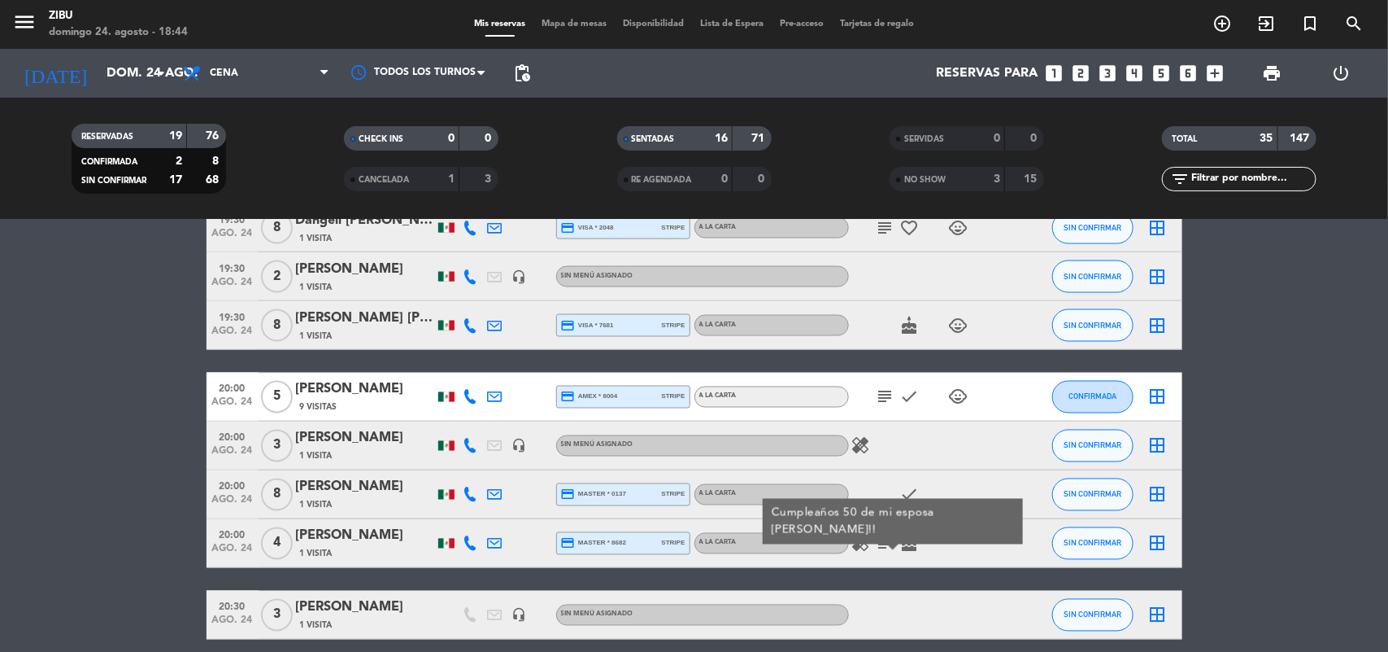
click at [1262, 555] on bookings-row "17:30 ago. 24 4 [PERSON_NAME] 1 Visita headset_mic Sin menú asignado SENTADA 62…" at bounding box center [694, 21] width 1388 height 1913
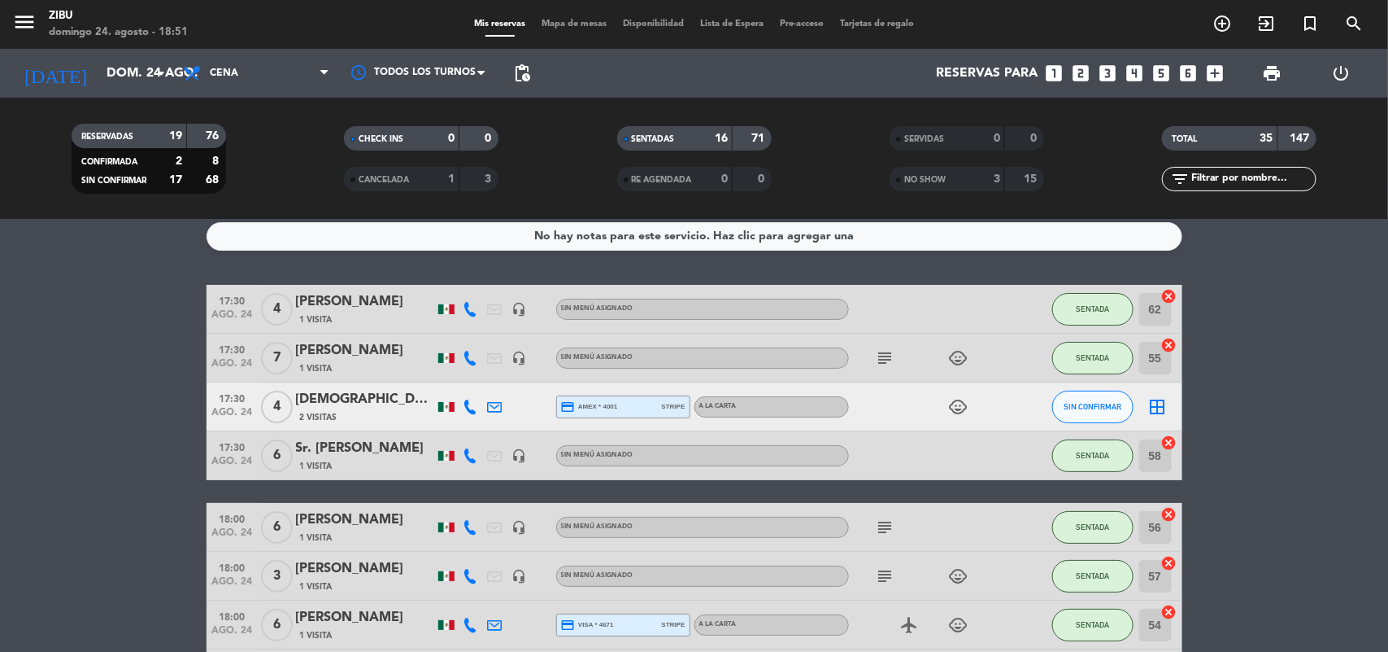
scroll to position [0, 0]
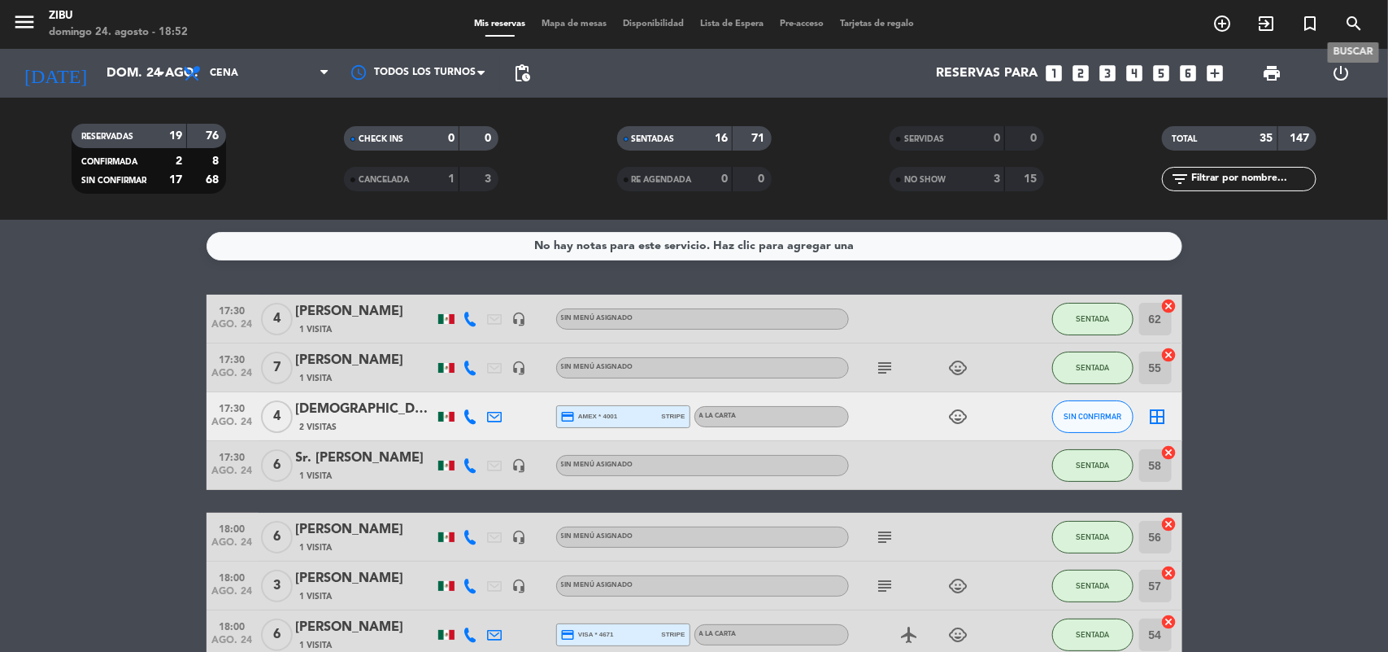
click at [1353, 21] on icon "search" at bounding box center [1355, 24] width 20 height 20
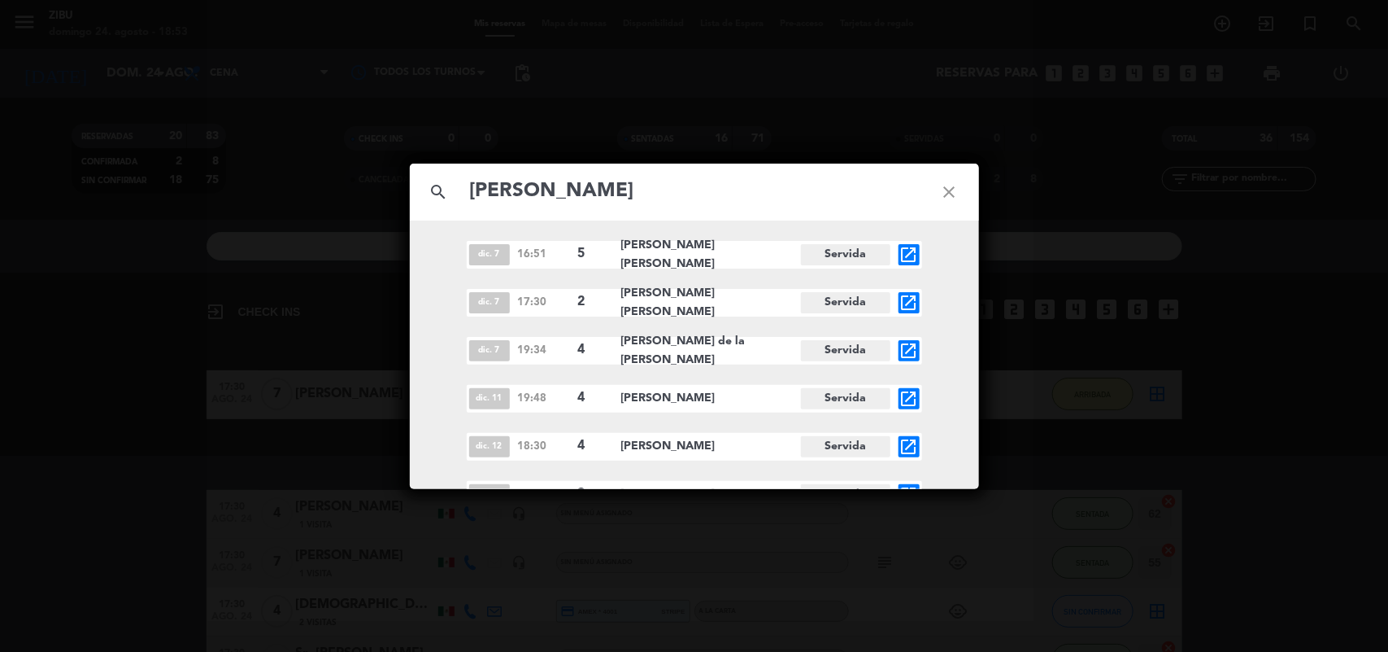
type input "[PERSON_NAME]"
